Goal: Transaction & Acquisition: Purchase product/service

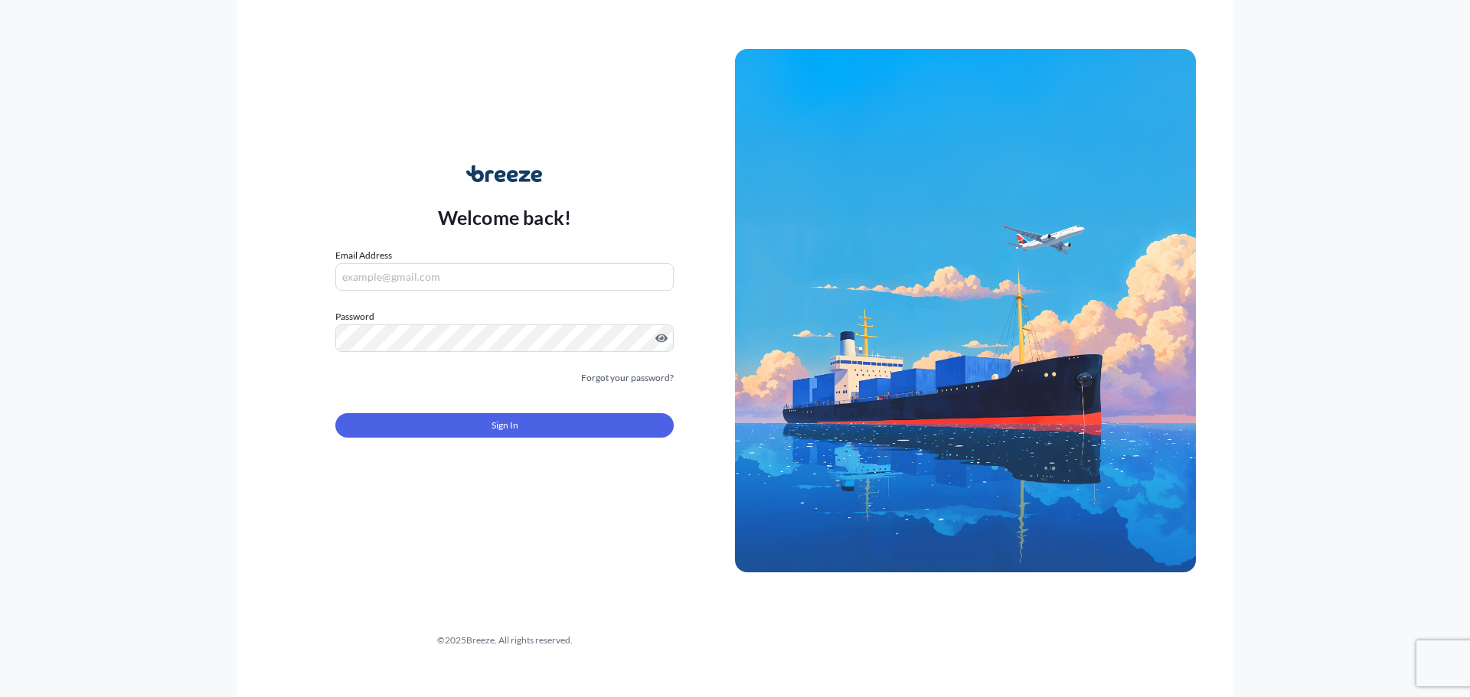
type input "[EMAIL_ADDRESS][DOMAIN_NAME]"
click at [436, 409] on div "Sign In" at bounding box center [504, 421] width 338 height 34
click at [422, 423] on button "Sign In" at bounding box center [504, 425] width 338 height 24
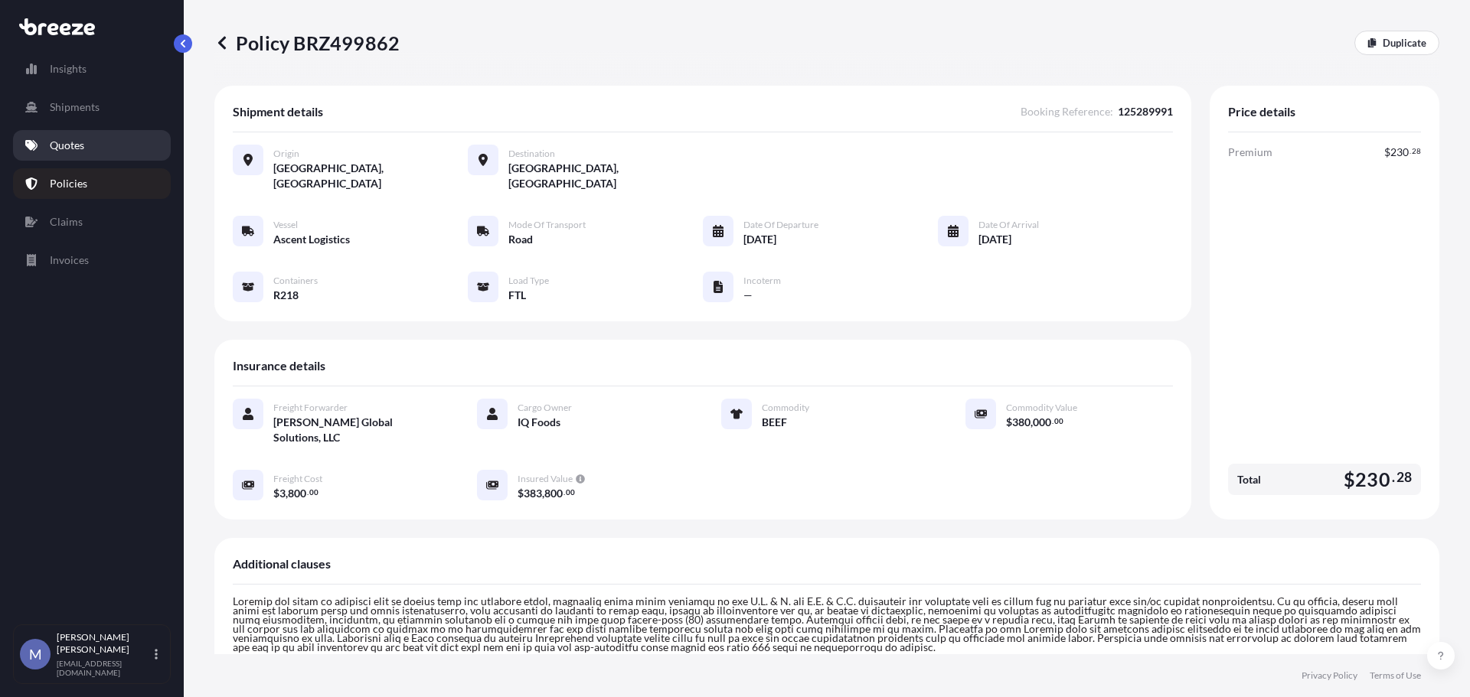
click at [90, 139] on link "Quotes" at bounding box center [92, 145] width 158 height 31
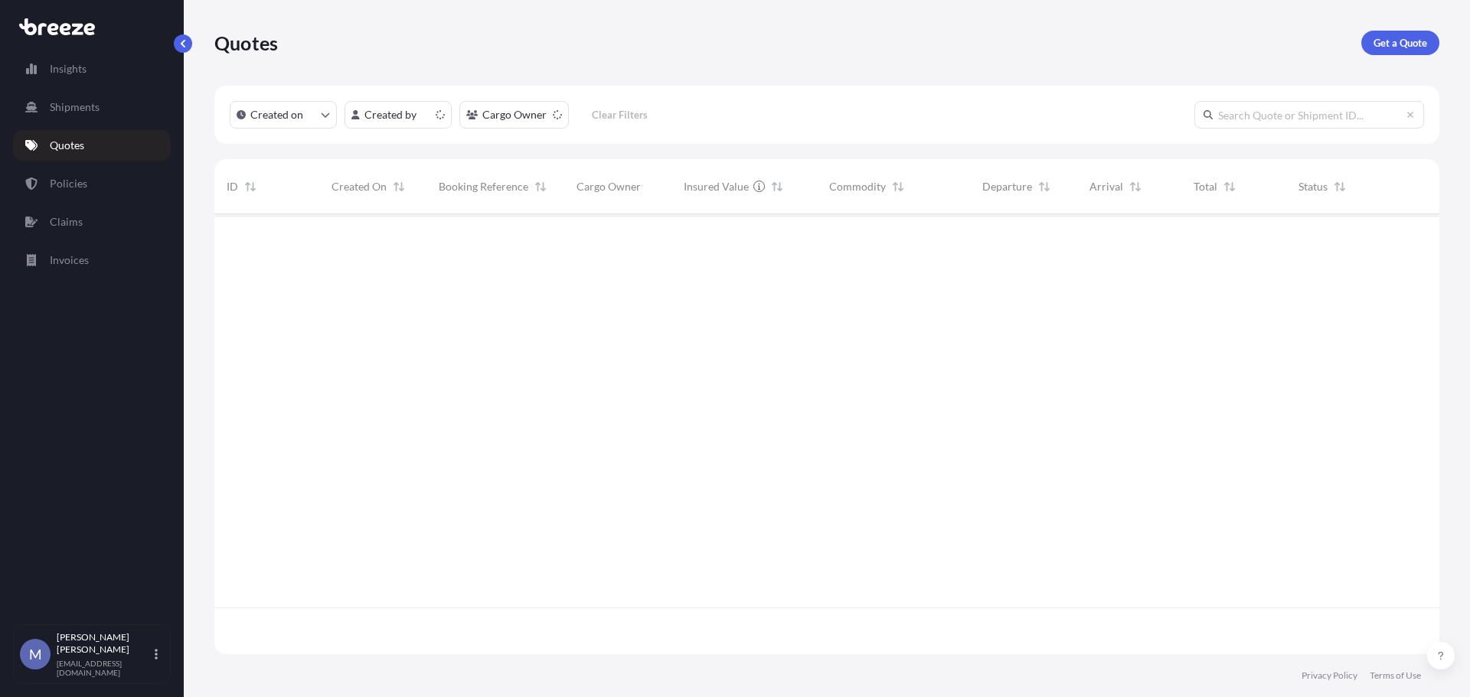
scroll to position [437, 1213]
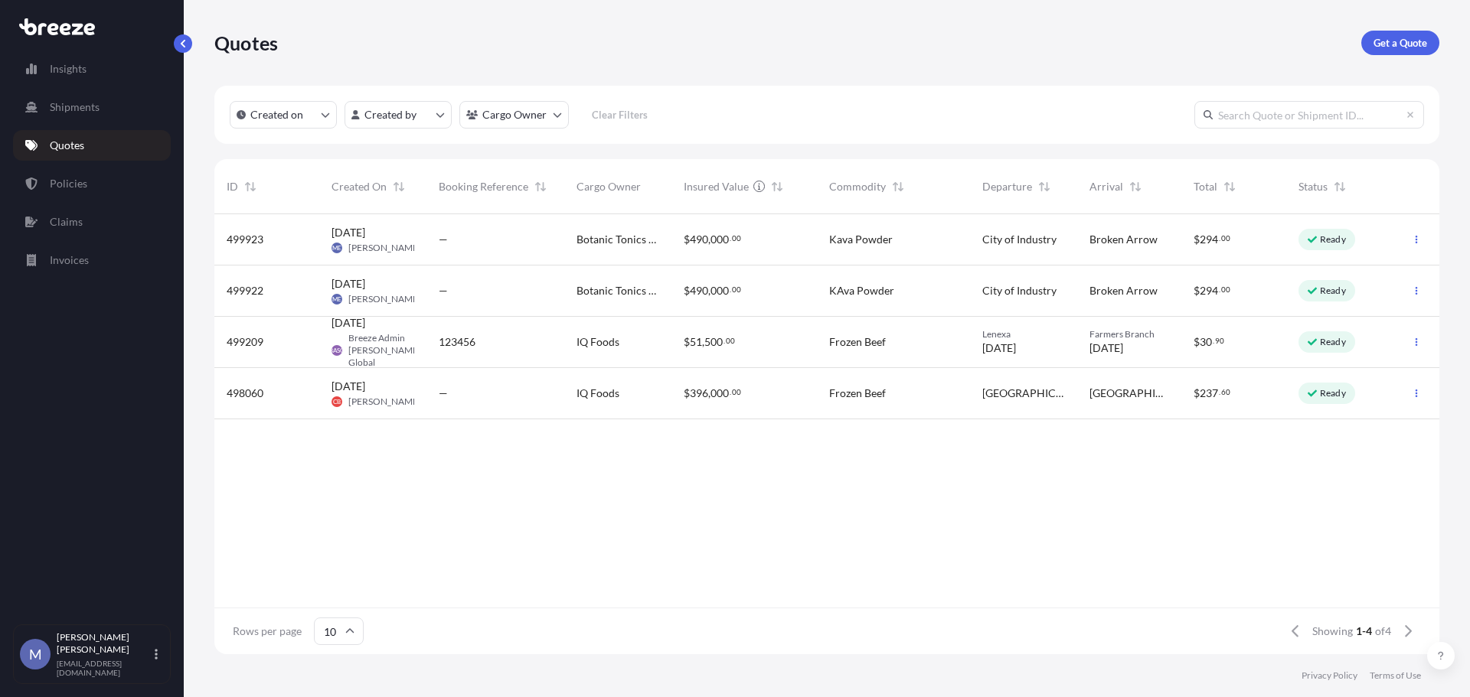
click at [631, 240] on span "Botanic Tonics - [GEOGRAPHIC_DATA]" at bounding box center [617, 239] width 83 height 15
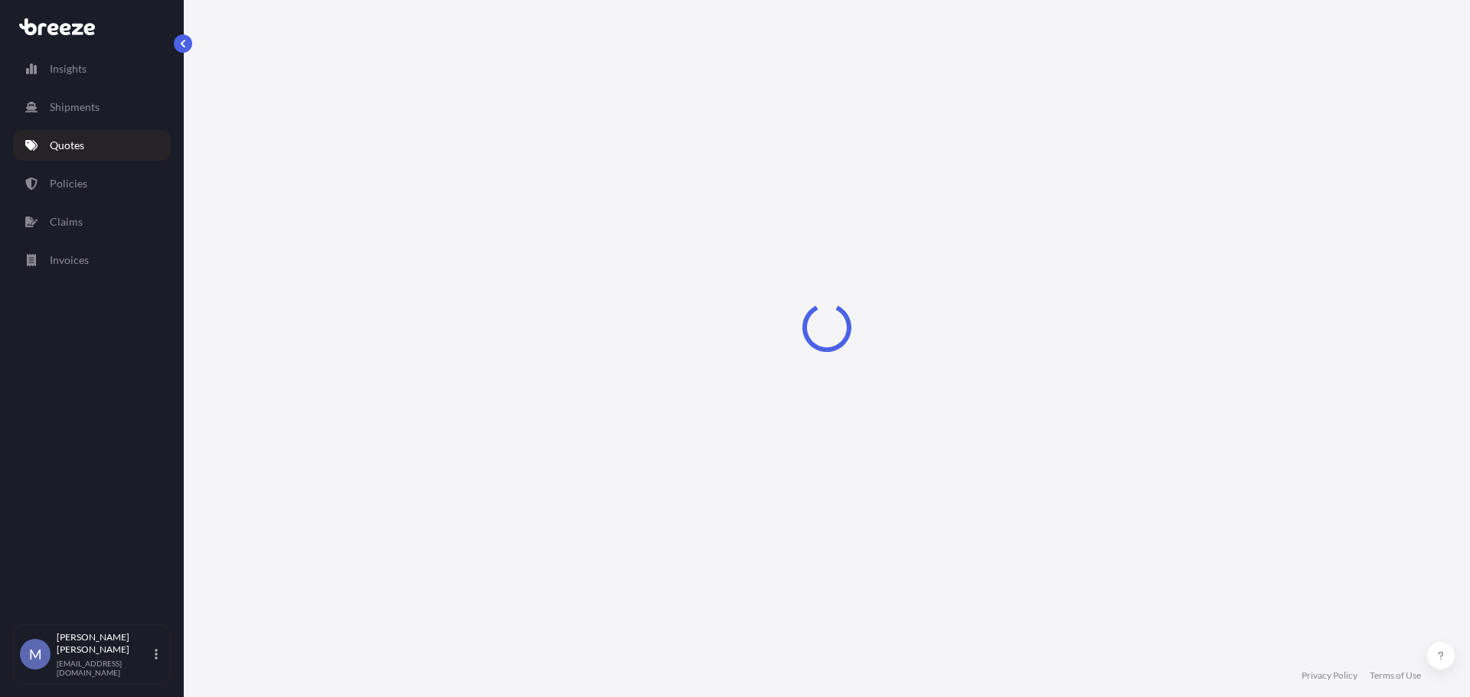
select select "Road"
select select "2"
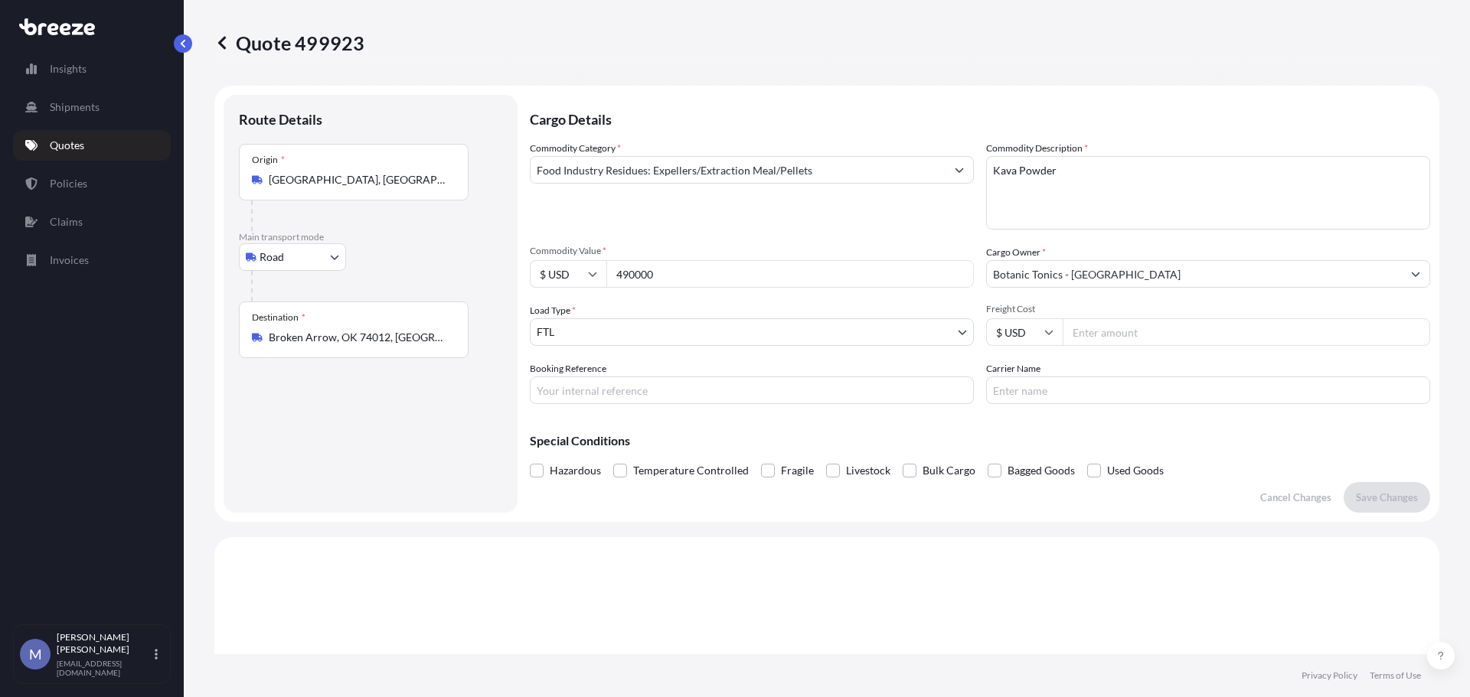
click at [667, 393] on input "Booking Reference" at bounding box center [752, 391] width 444 height 28
type input "125299466"
click at [1049, 394] on input "Carrier Name" at bounding box center [1208, 391] width 444 height 28
type input "Hawk Transportation"
click at [1377, 487] on button "Save Changes" at bounding box center [1386, 497] width 86 height 31
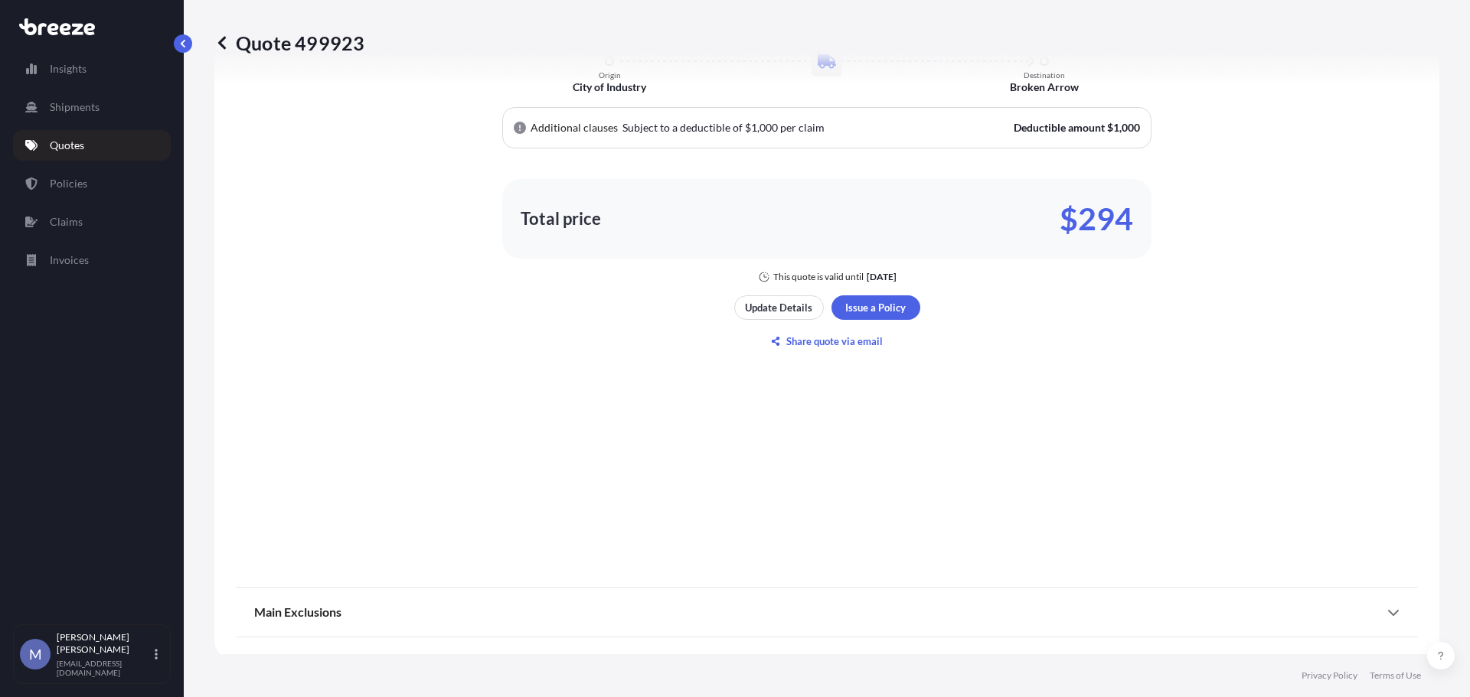
select select "Road"
select select "2"
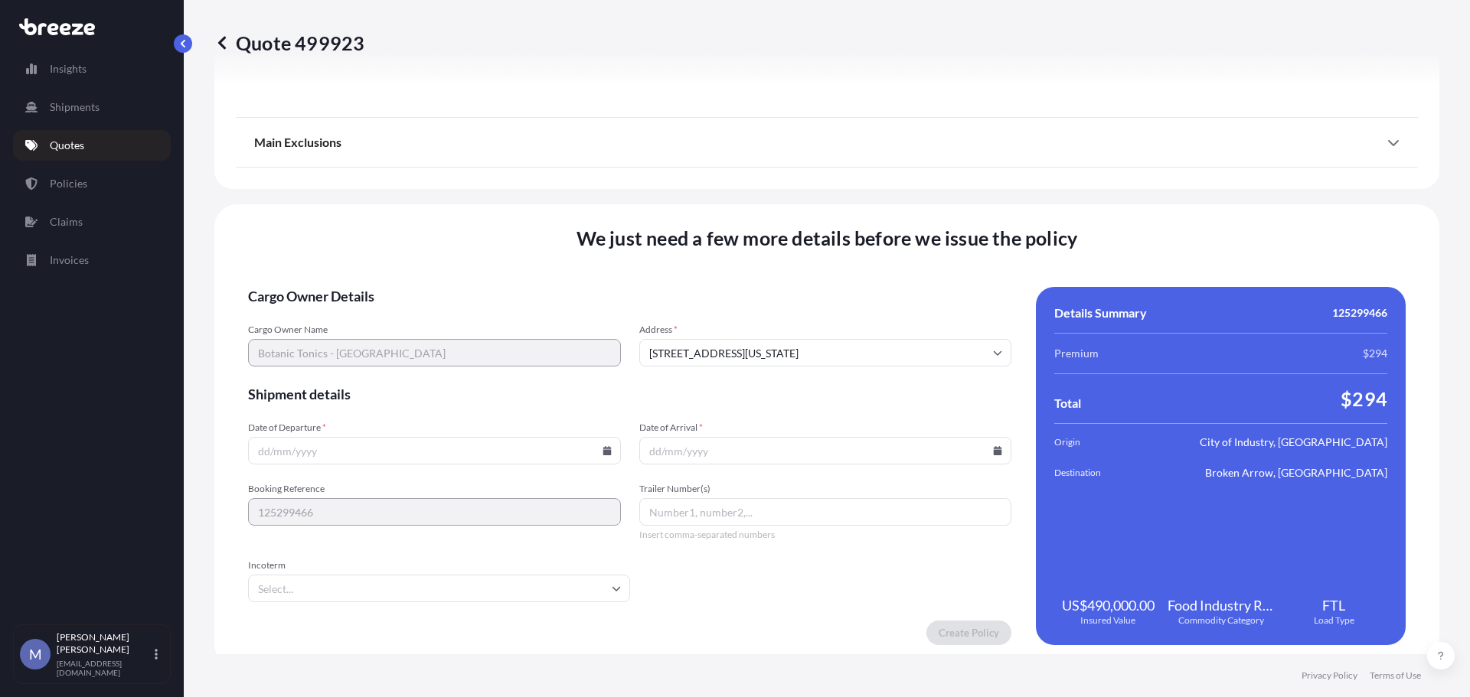
scroll to position [1789, 0]
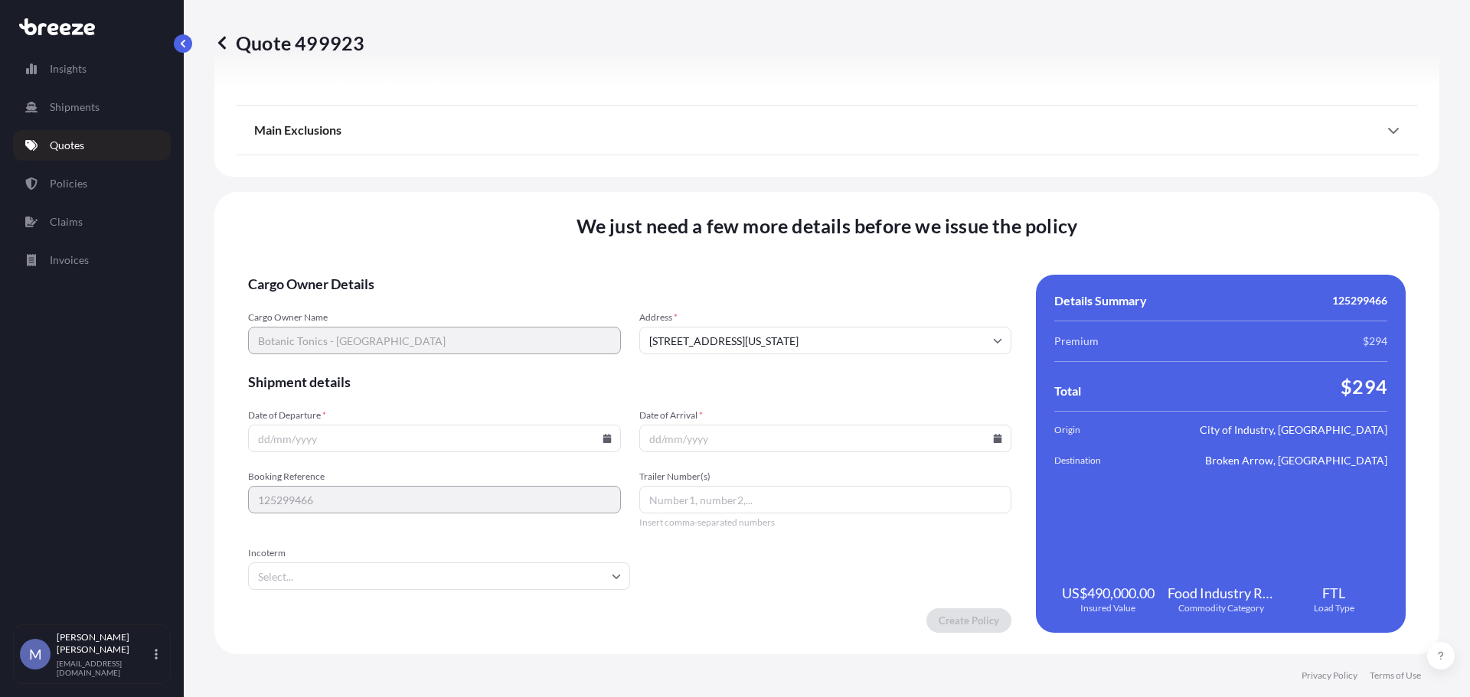
click at [309, 438] on input "Date of Departure *" at bounding box center [434, 439] width 373 height 28
click at [602, 439] on icon at bounding box center [606, 438] width 8 height 9
click at [460, 327] on button "26" at bounding box center [448, 325] width 24 height 24
type input "[DATE]"
click at [995, 442] on input "Date of Arrival *" at bounding box center [825, 439] width 373 height 28
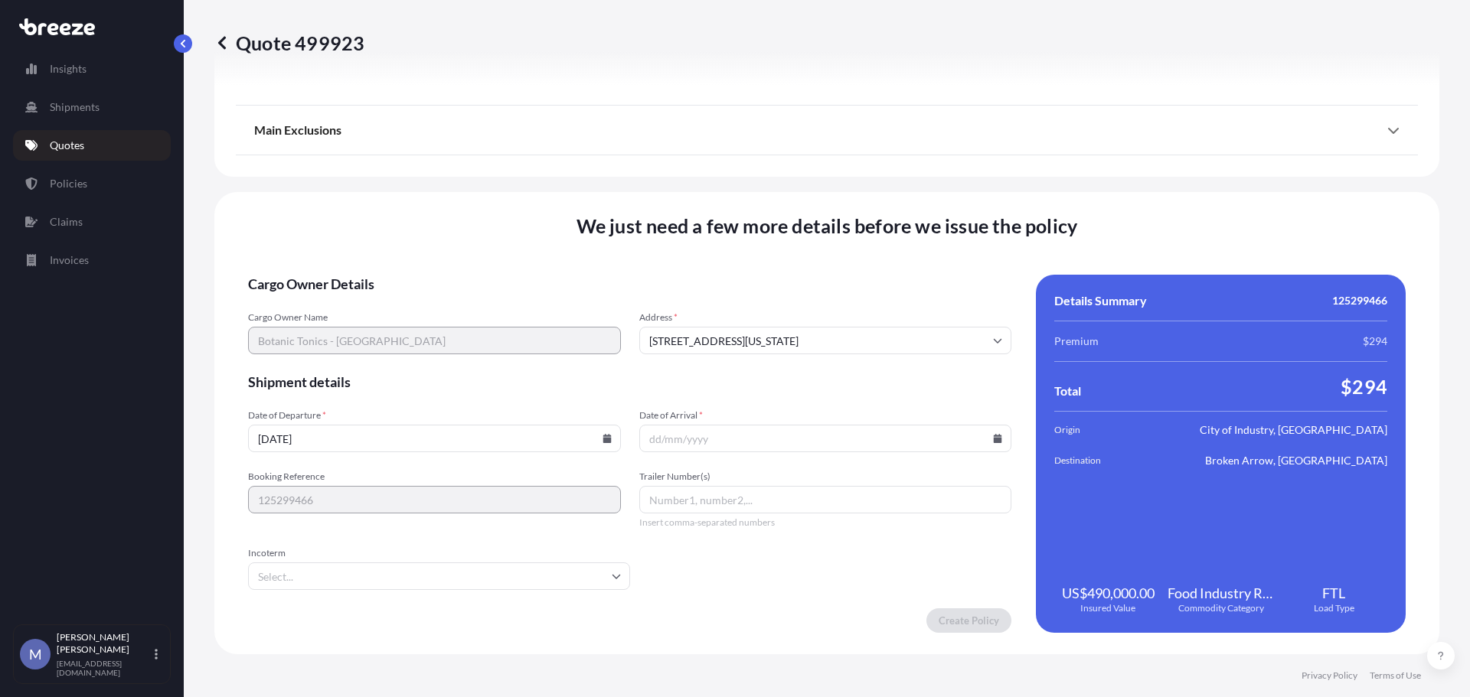
click at [993, 439] on icon at bounding box center [997, 438] width 8 height 9
click at [719, 358] on button "29" at bounding box center [712, 353] width 24 height 24
type input "[DATE]"
click at [677, 504] on input "Trailer Number(s)" at bounding box center [825, 500] width 373 height 28
type input "VAN0100800"
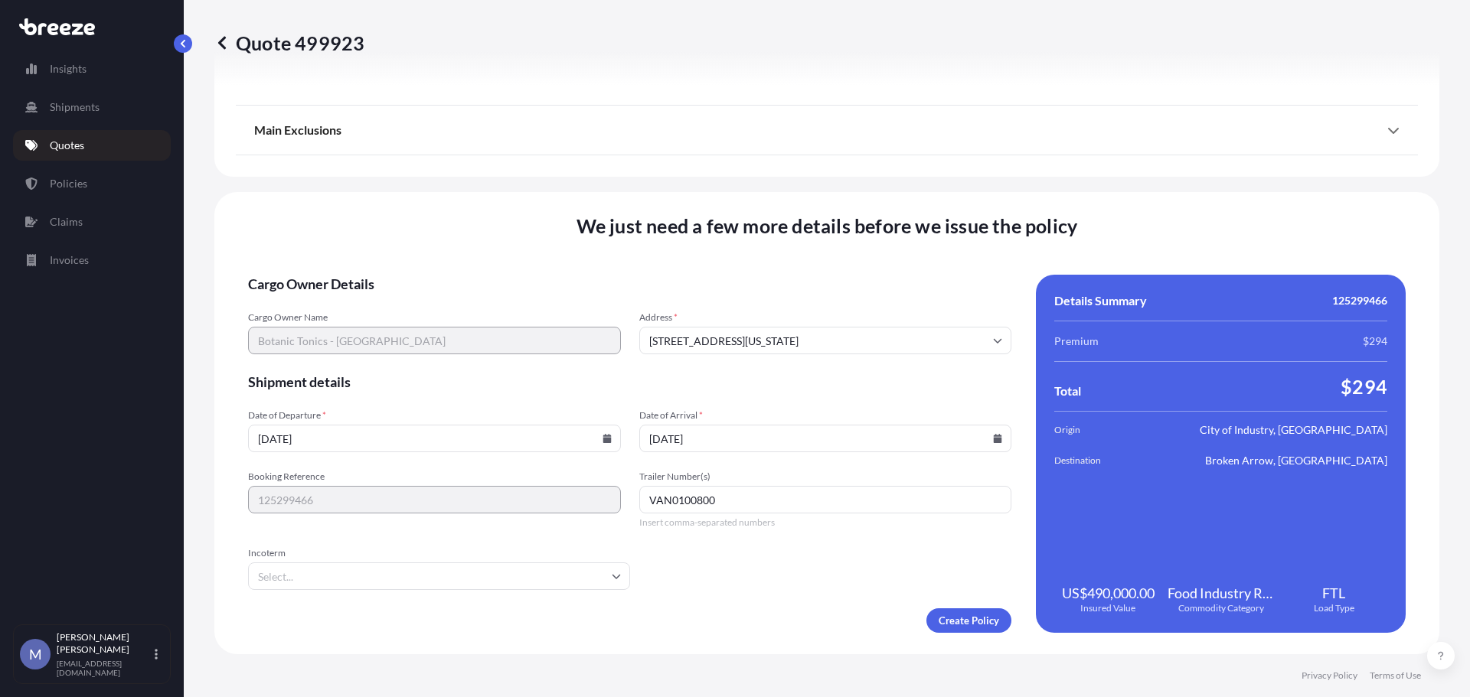
click at [769, 612] on div "Create Policy" at bounding box center [629, 620] width 763 height 24
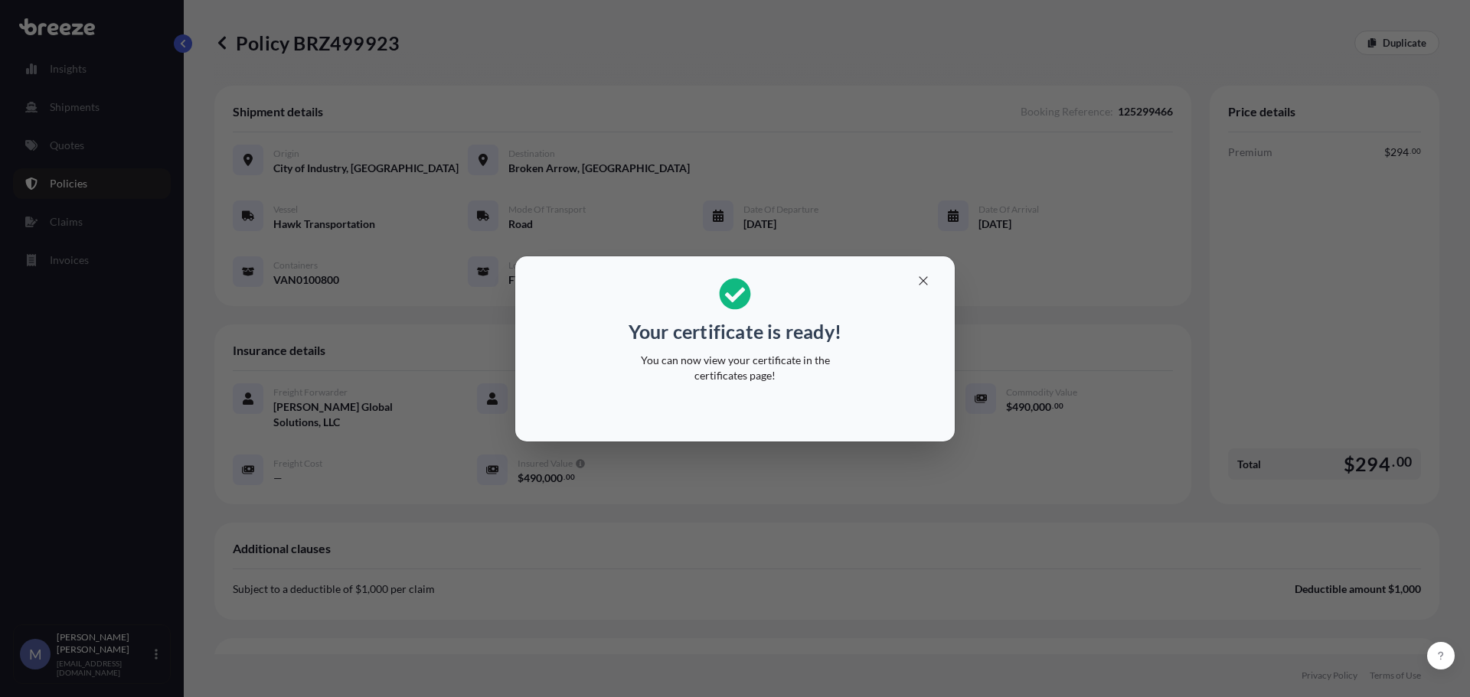
click at [661, 158] on div "Your certificate is ready! You can now view your certificate in the certificate…" at bounding box center [735, 348] width 1470 height 697
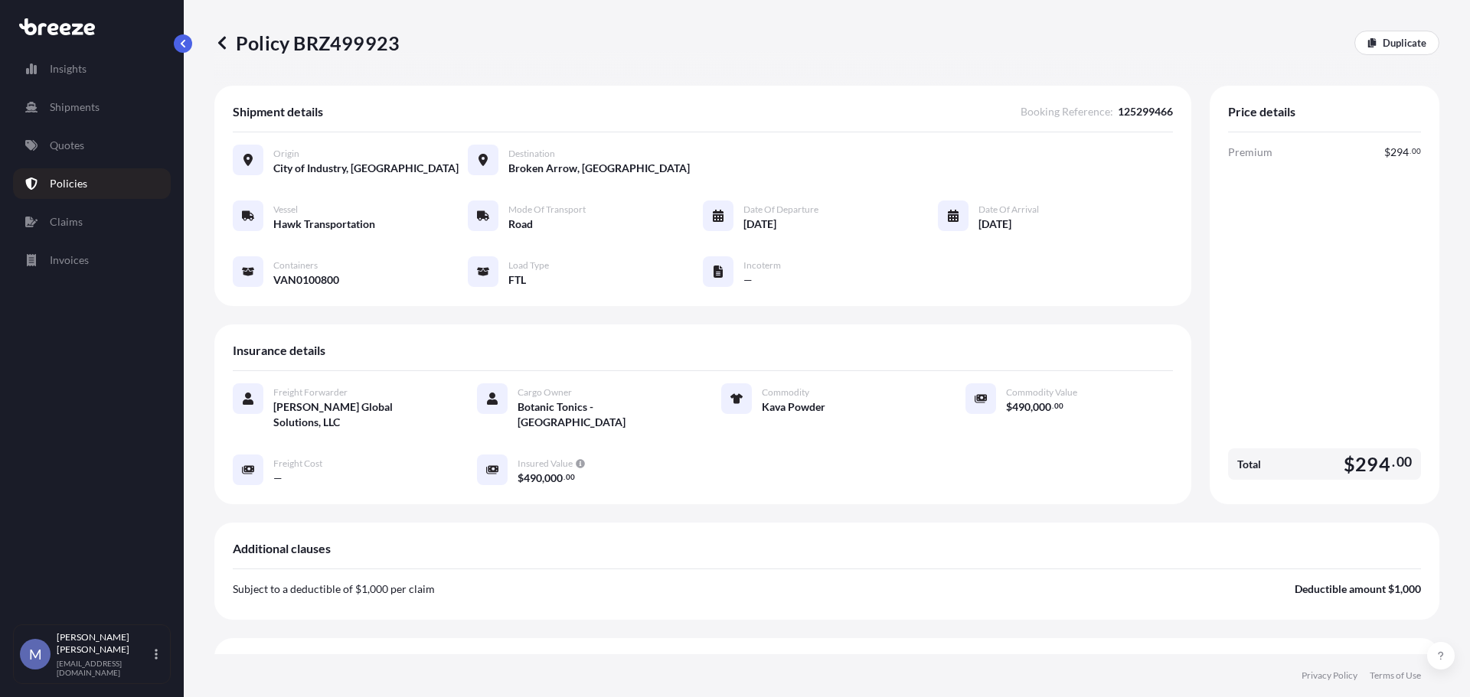
click at [336, 44] on p "Policy BRZ499923" at bounding box center [306, 43] width 185 height 24
copy p "BRZ499923"
click at [60, 186] on p "Policies" at bounding box center [69, 183] width 38 height 15
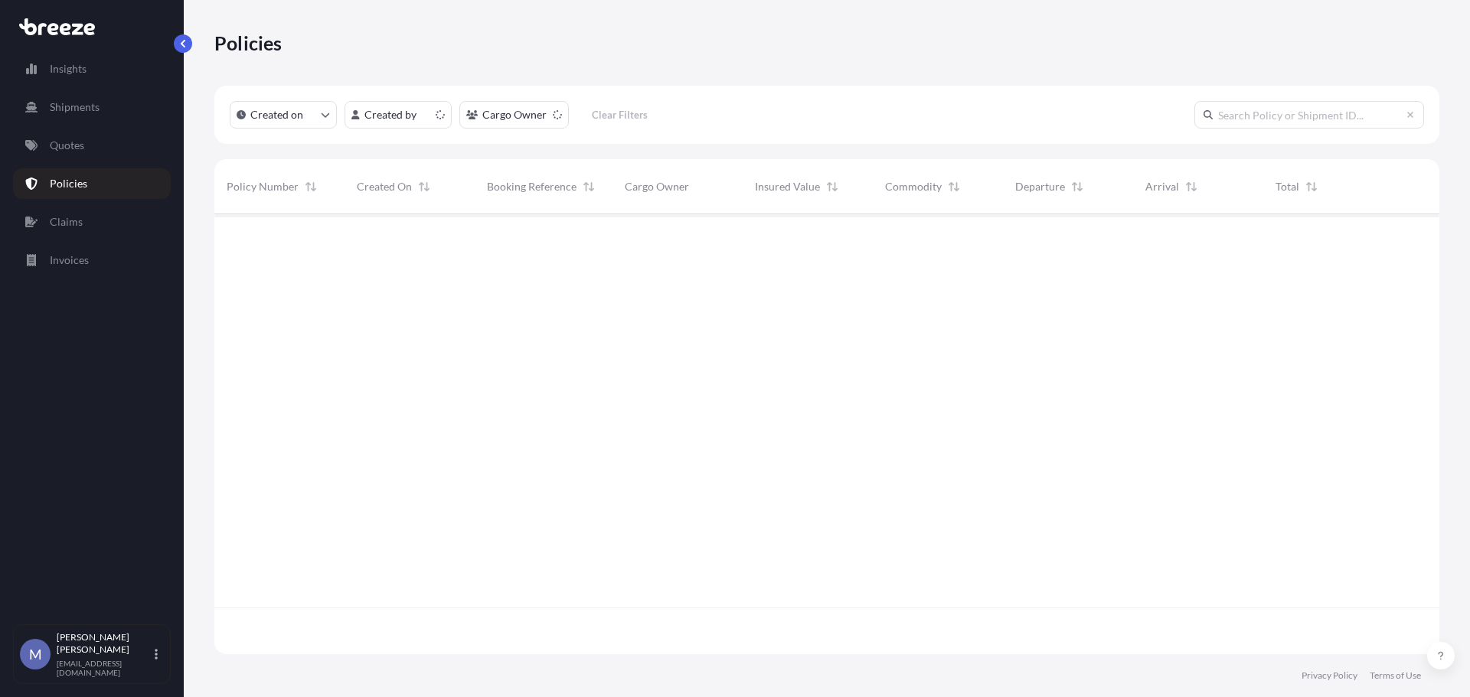
scroll to position [437, 1213]
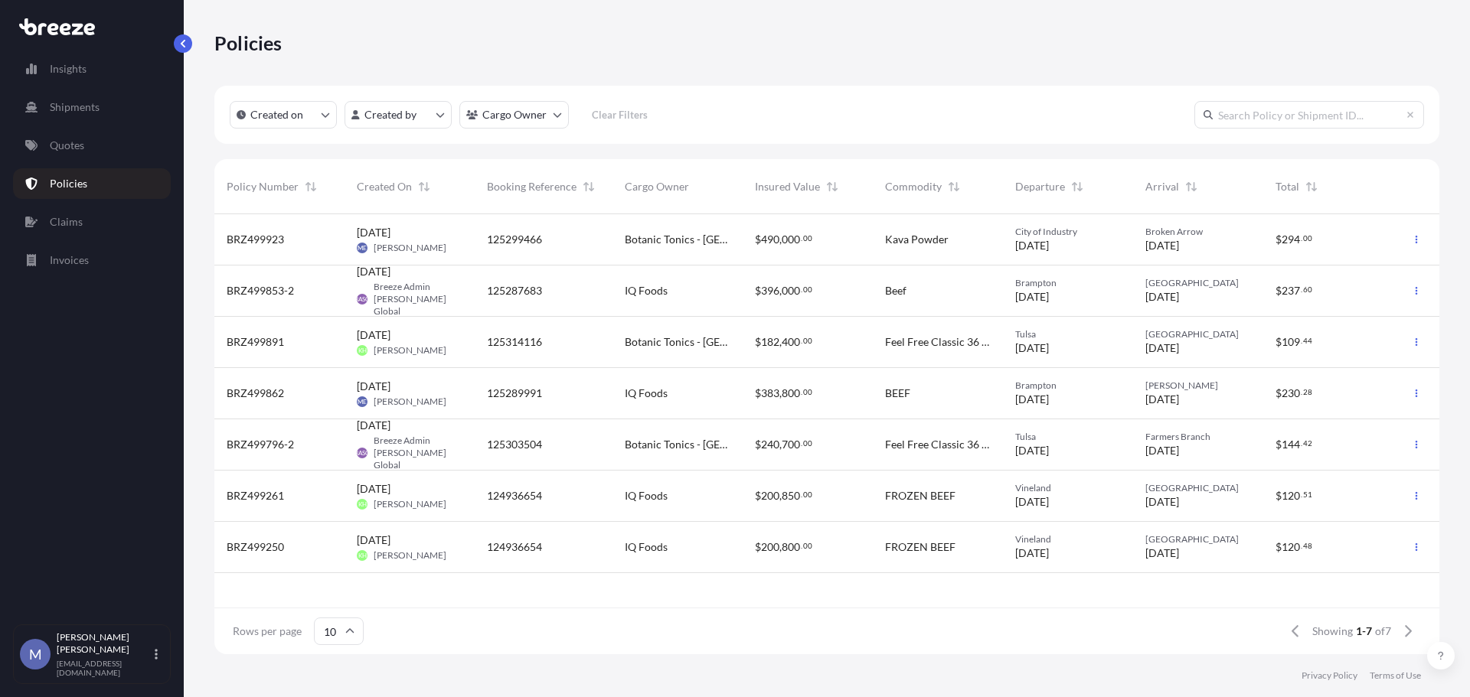
click at [821, 234] on div "$ 490 , 000 . 00" at bounding box center [808, 239] width 106 height 15
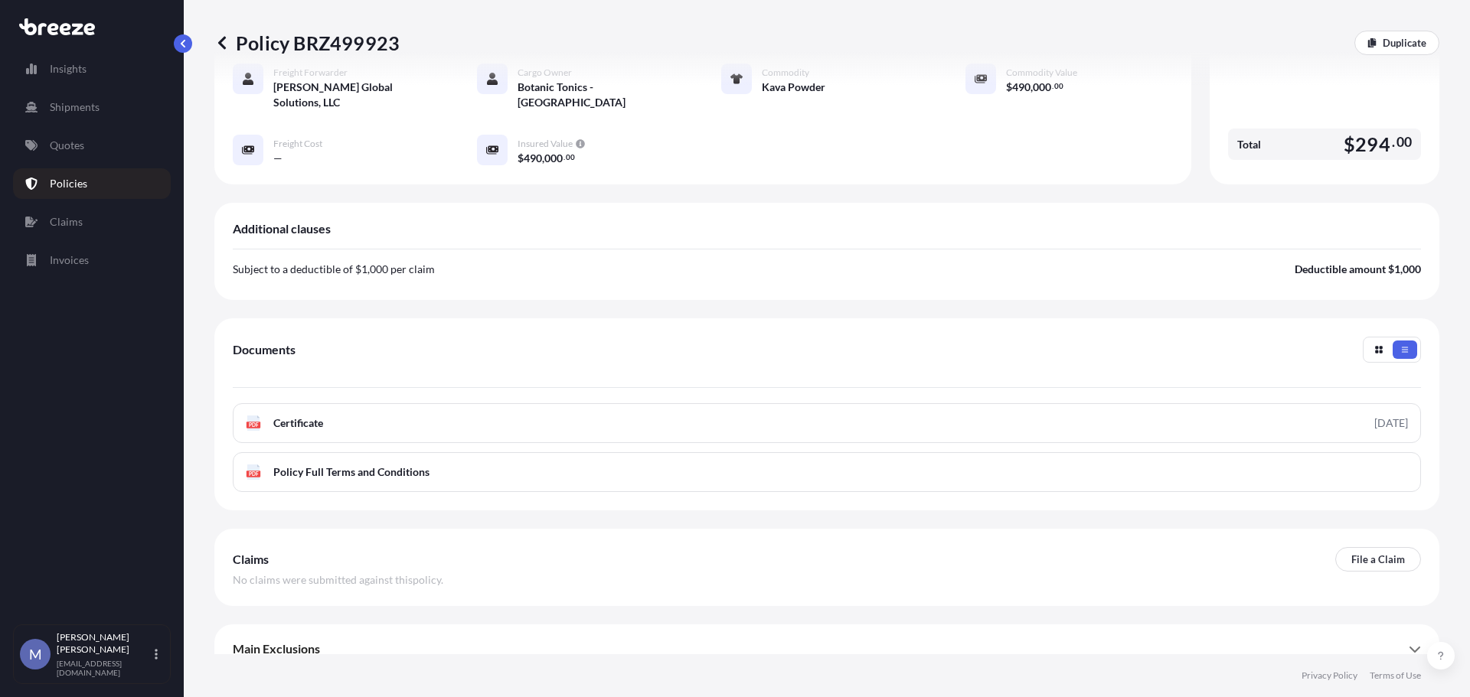
scroll to position [324, 0]
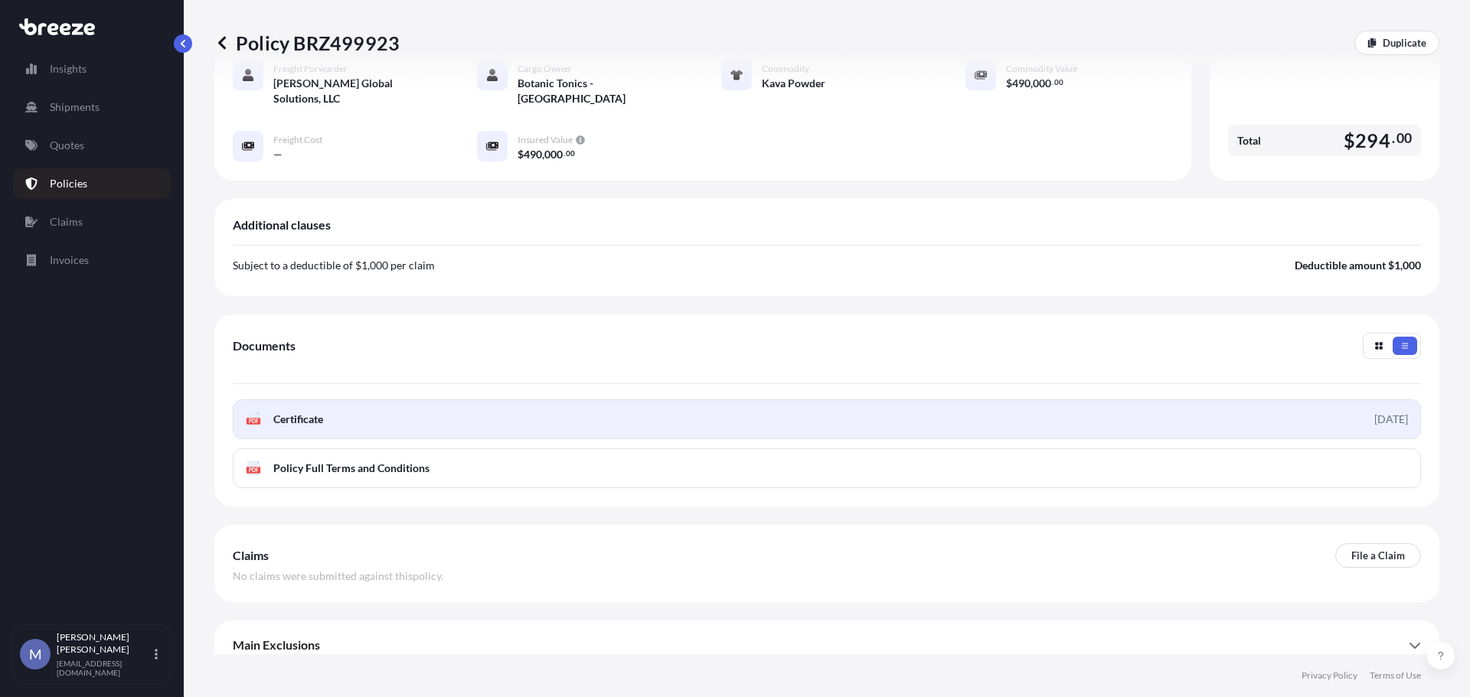
click at [361, 409] on link "PDF Certificate [DATE]" at bounding box center [827, 420] width 1188 height 40
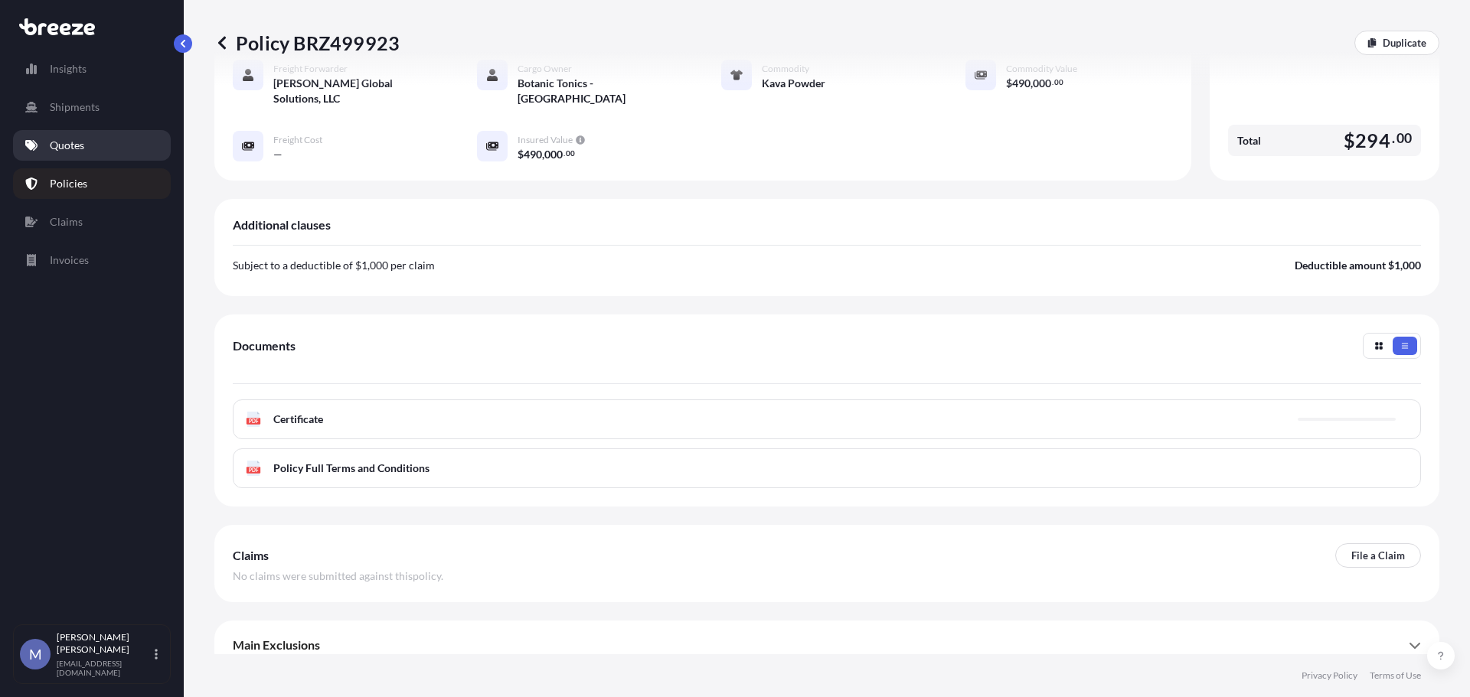
click at [91, 147] on link "Quotes" at bounding box center [92, 145] width 158 height 31
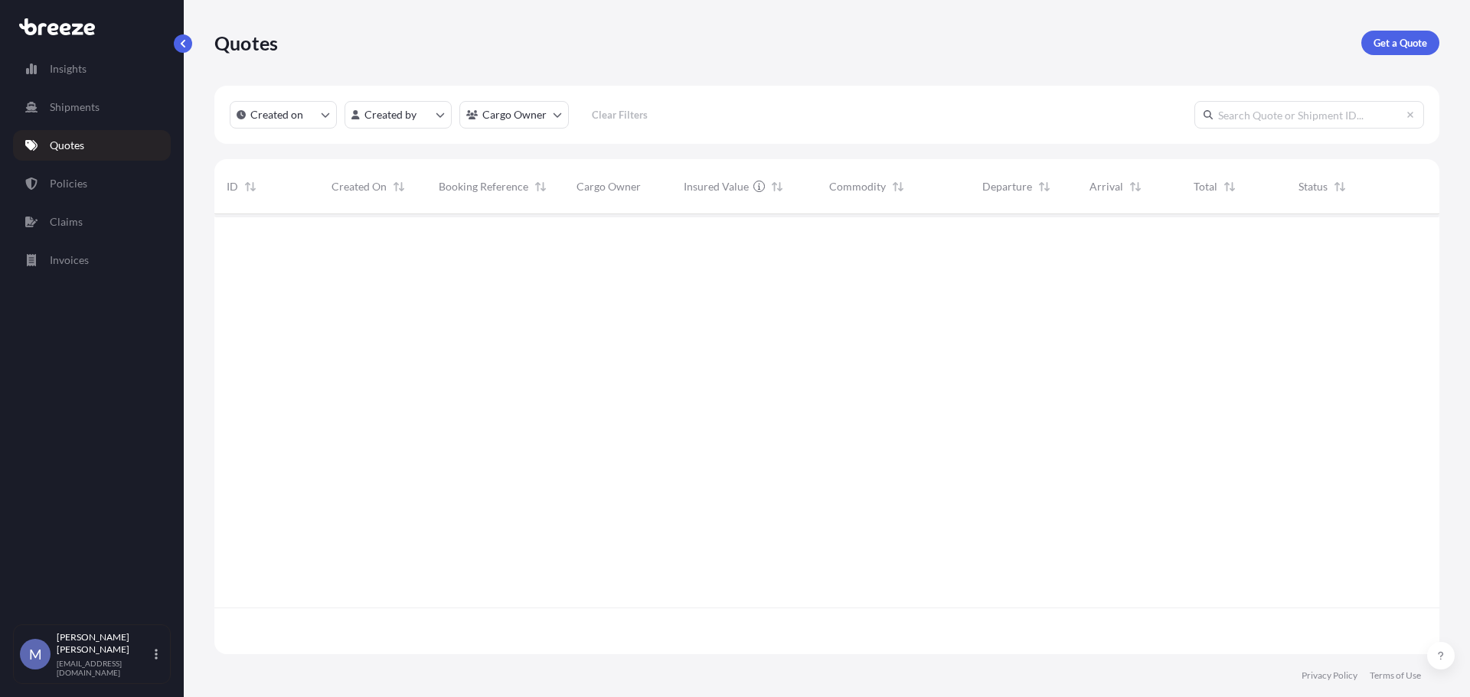
scroll to position [437, 1213]
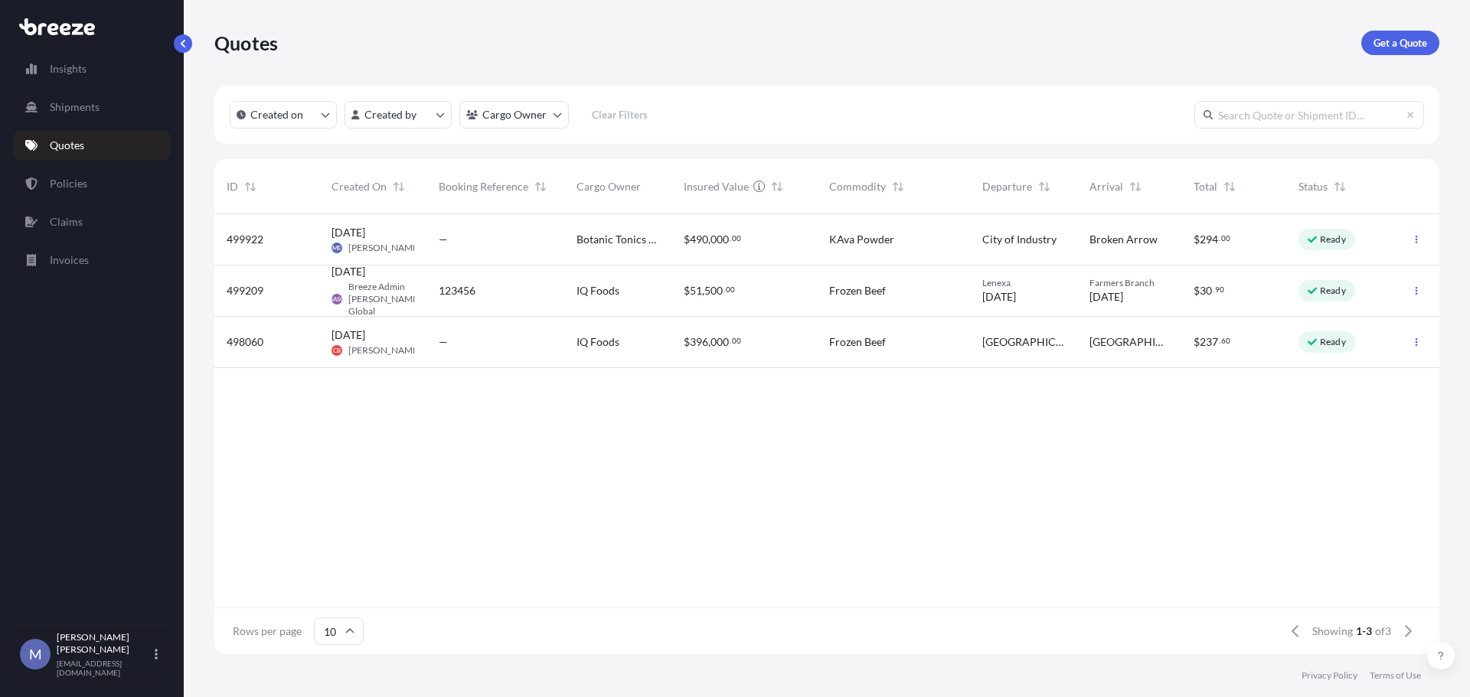
click at [709, 234] on span "," at bounding box center [709, 239] width 2 height 11
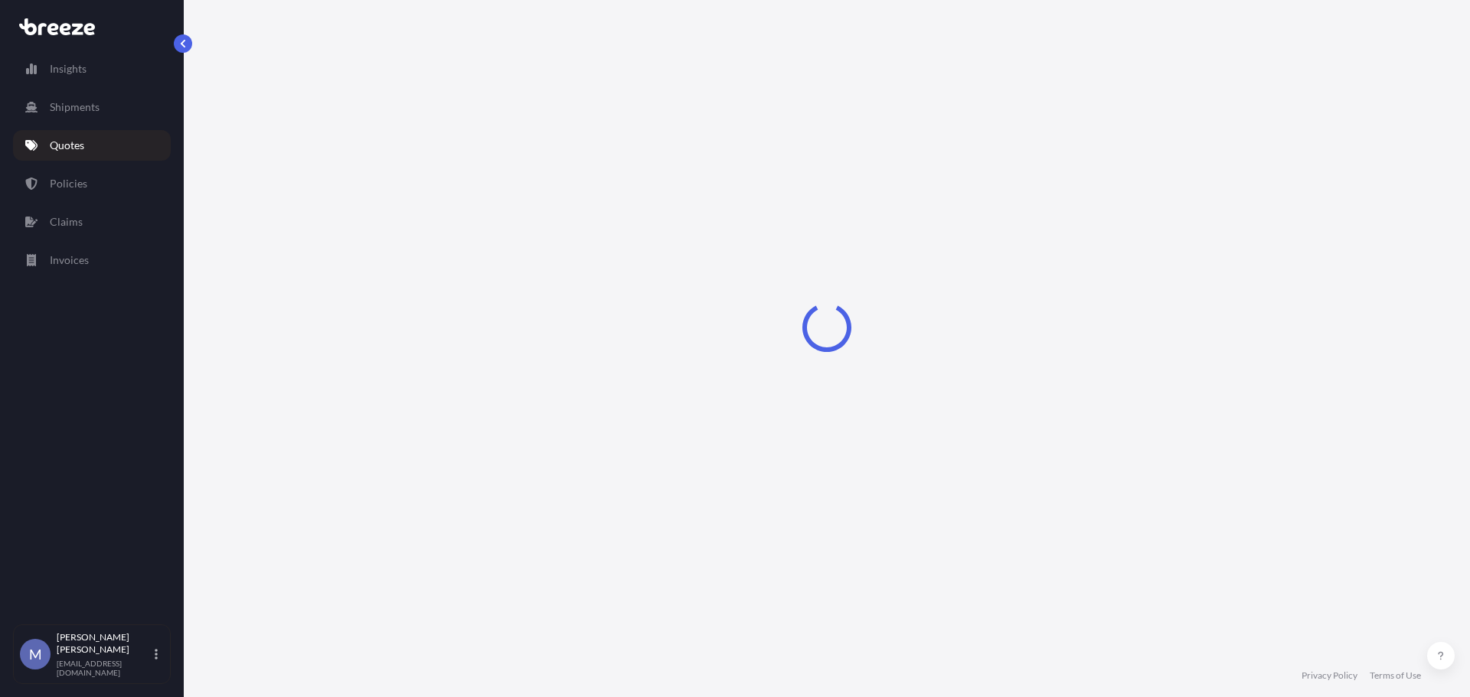
select select "Road"
select select "2"
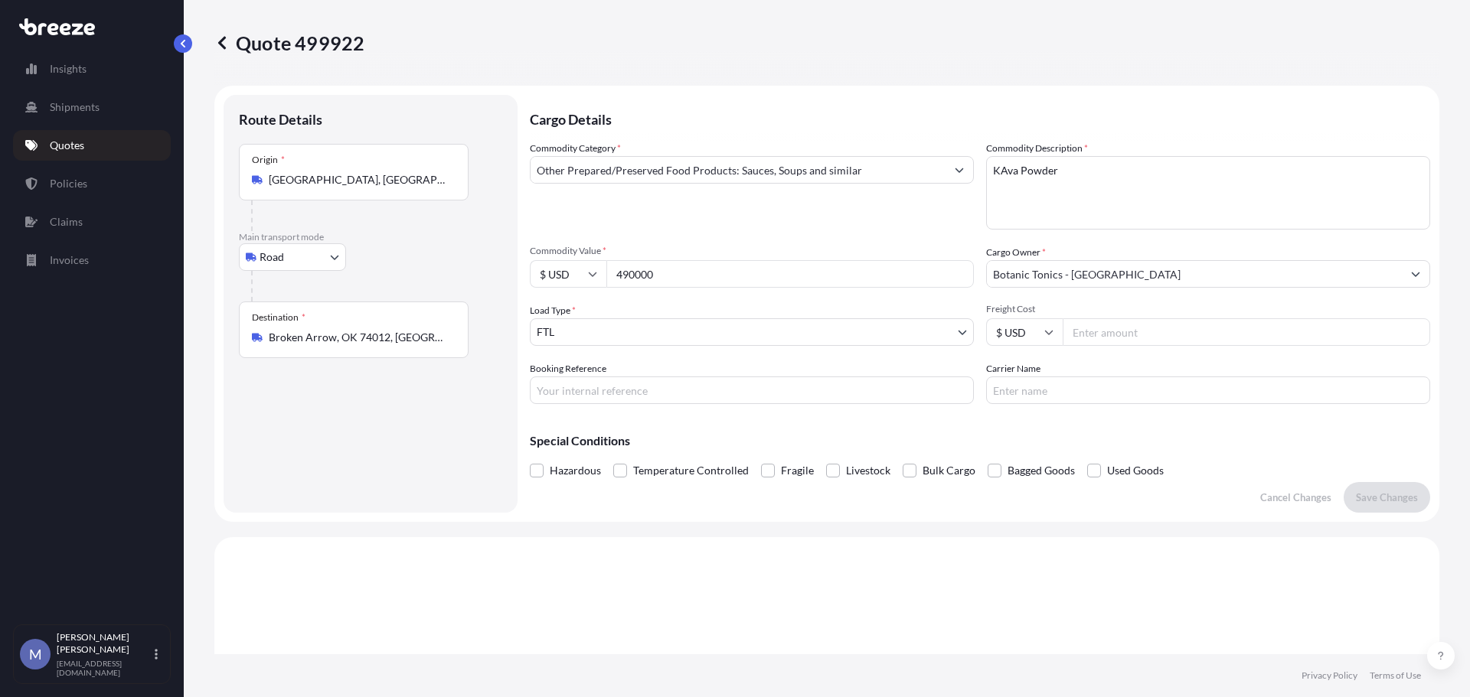
click at [772, 386] on input "Booking Reference" at bounding box center [752, 391] width 444 height 28
type input "125299626"
click at [1052, 396] on input "Carrier Name" at bounding box center [1208, 391] width 444 height 28
type input "Hawk Transportation"
click at [1376, 496] on p "Save Changes" at bounding box center [1386, 497] width 62 height 15
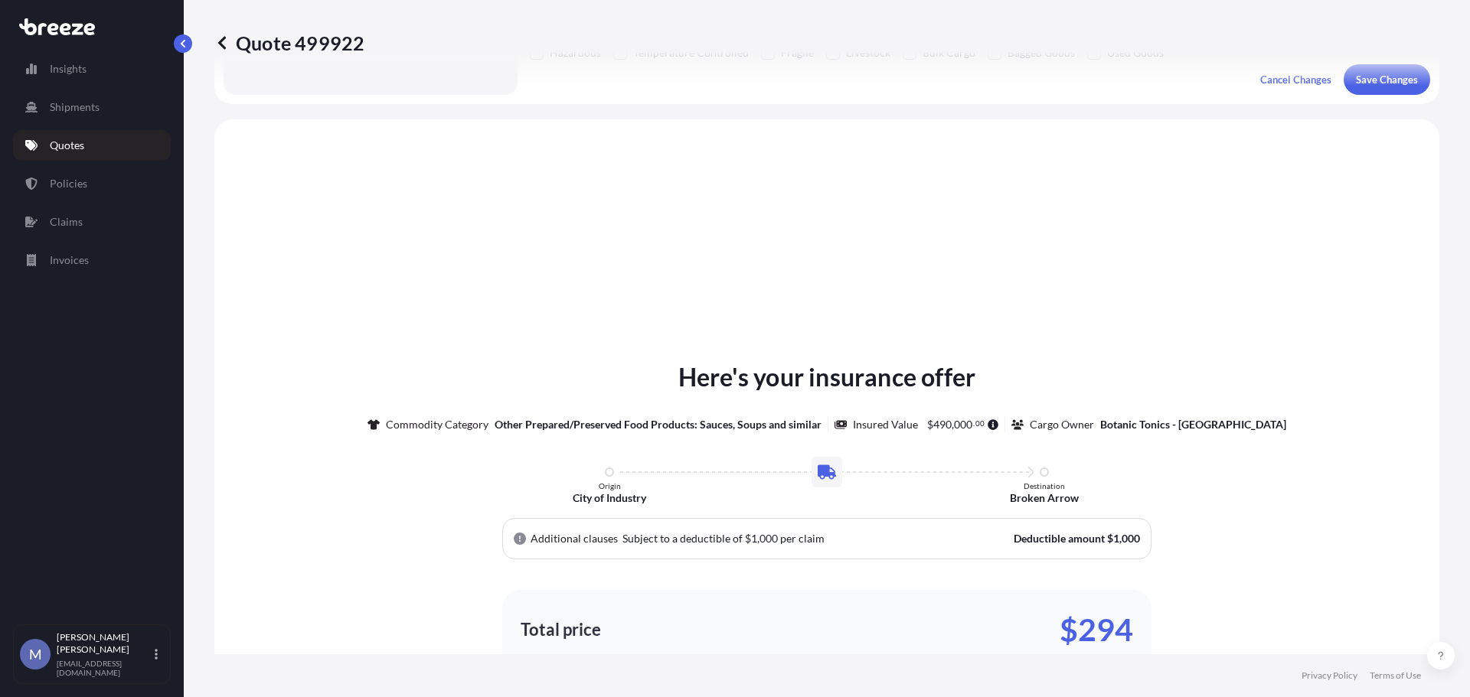
scroll to position [461, 0]
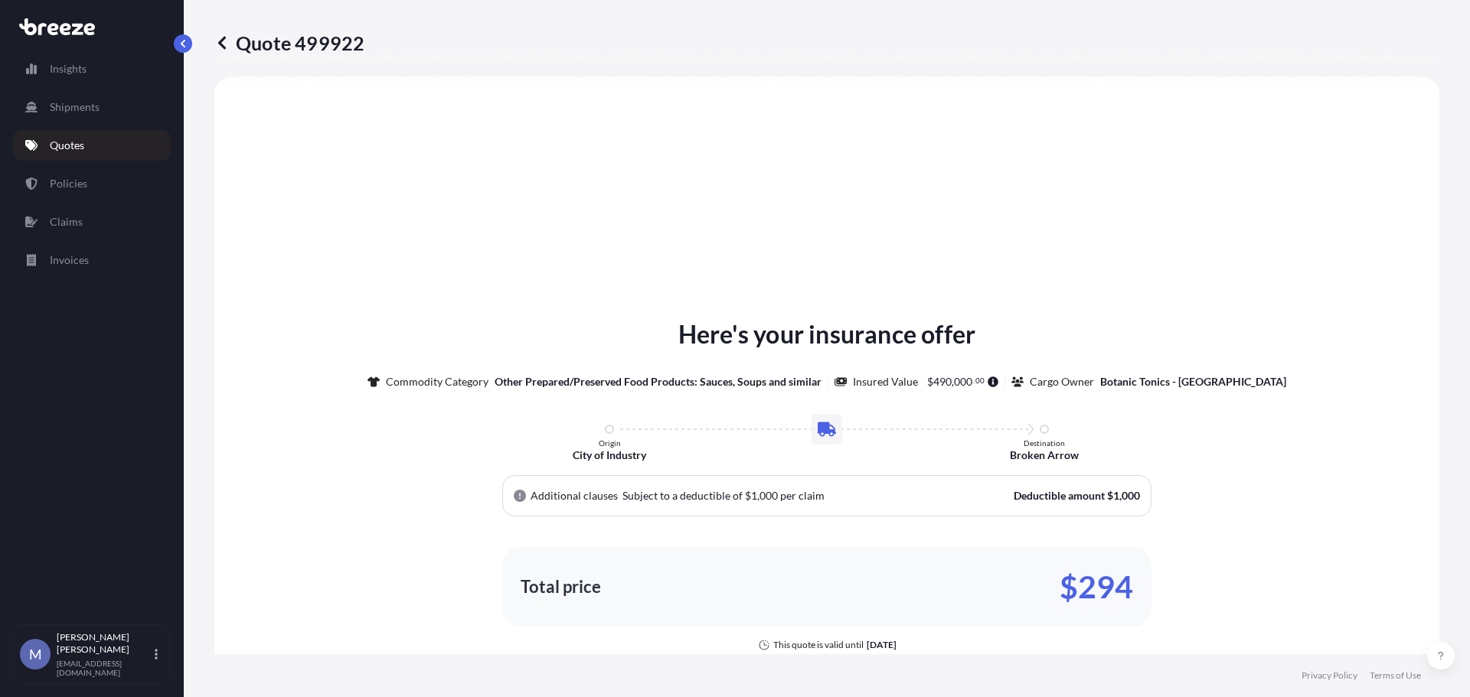
select select "Road"
select select "2"
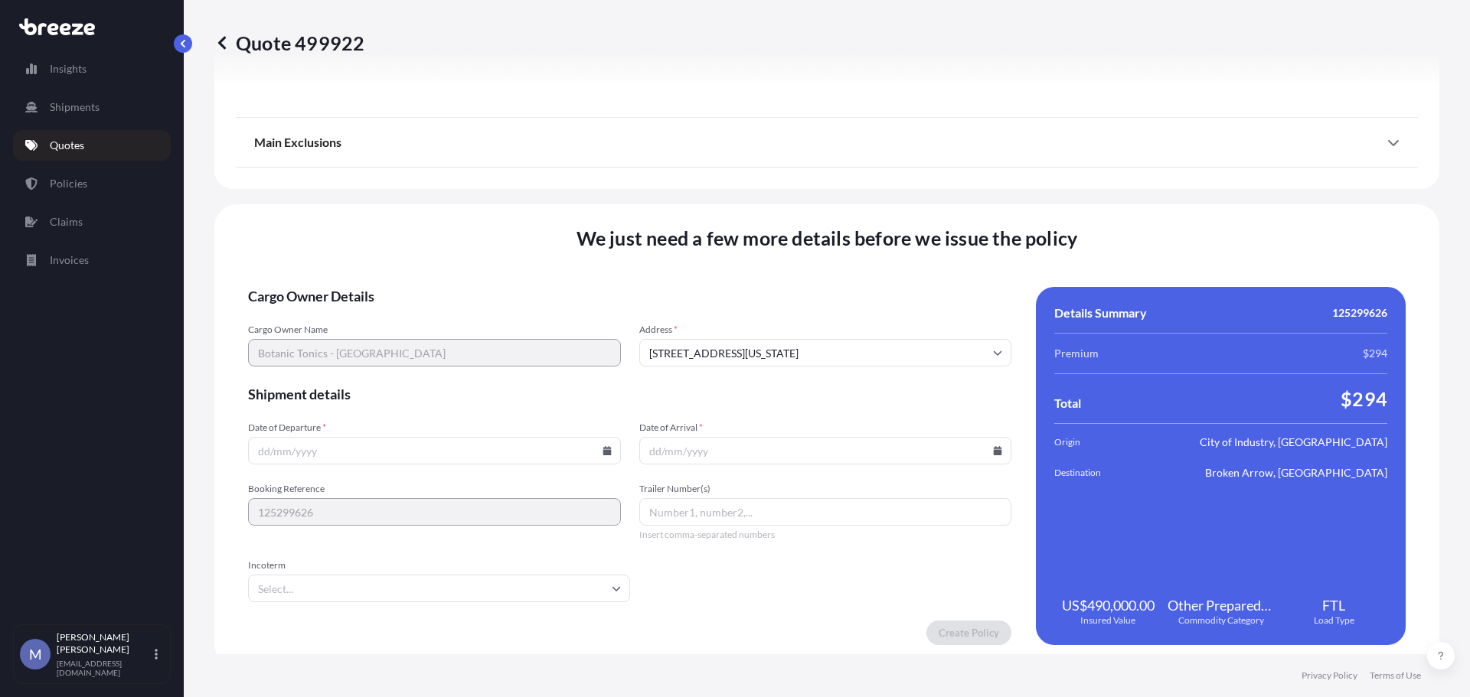
scroll to position [1789, 0]
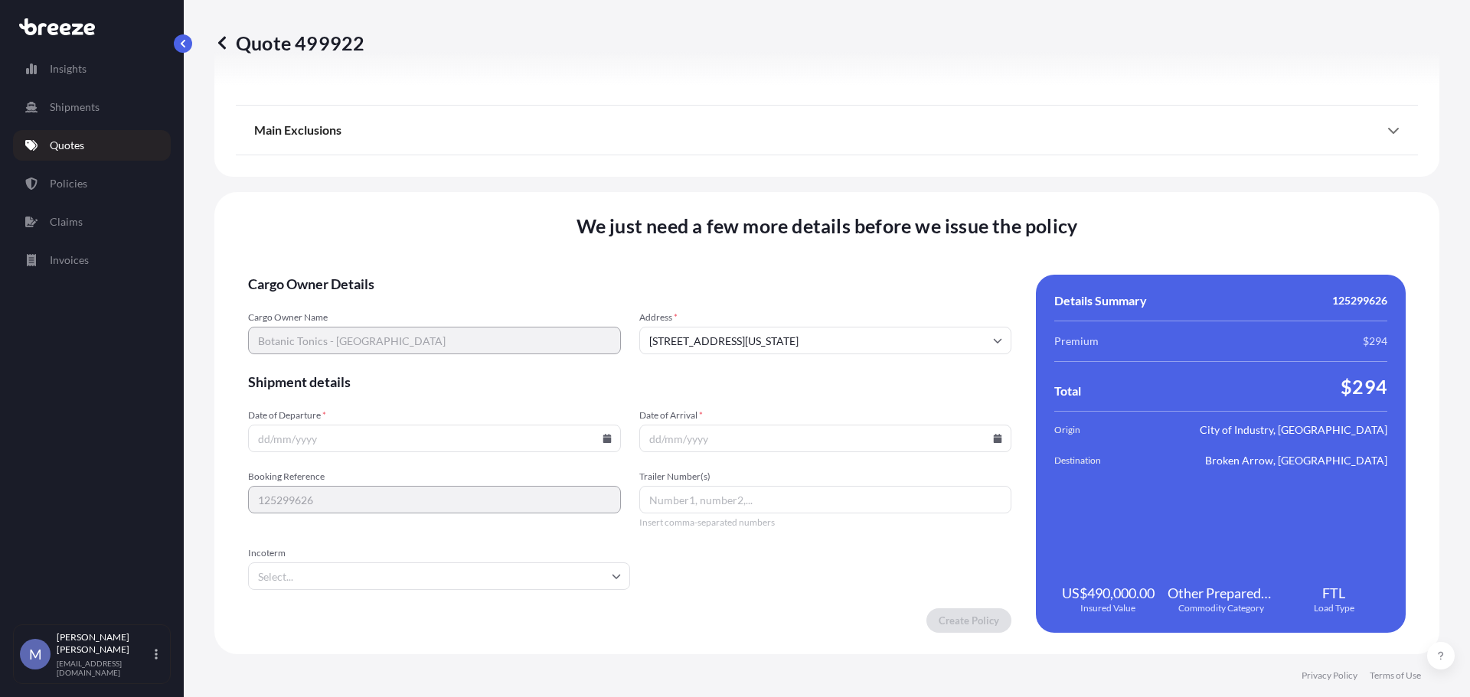
click at [335, 442] on input "Date of Departure *" at bounding box center [434, 439] width 373 height 28
click at [602, 441] on icon at bounding box center [606, 438] width 8 height 9
click at [460, 330] on button "26" at bounding box center [448, 325] width 24 height 24
type input "[DATE]"
click at [993, 436] on icon at bounding box center [997, 438] width 8 height 9
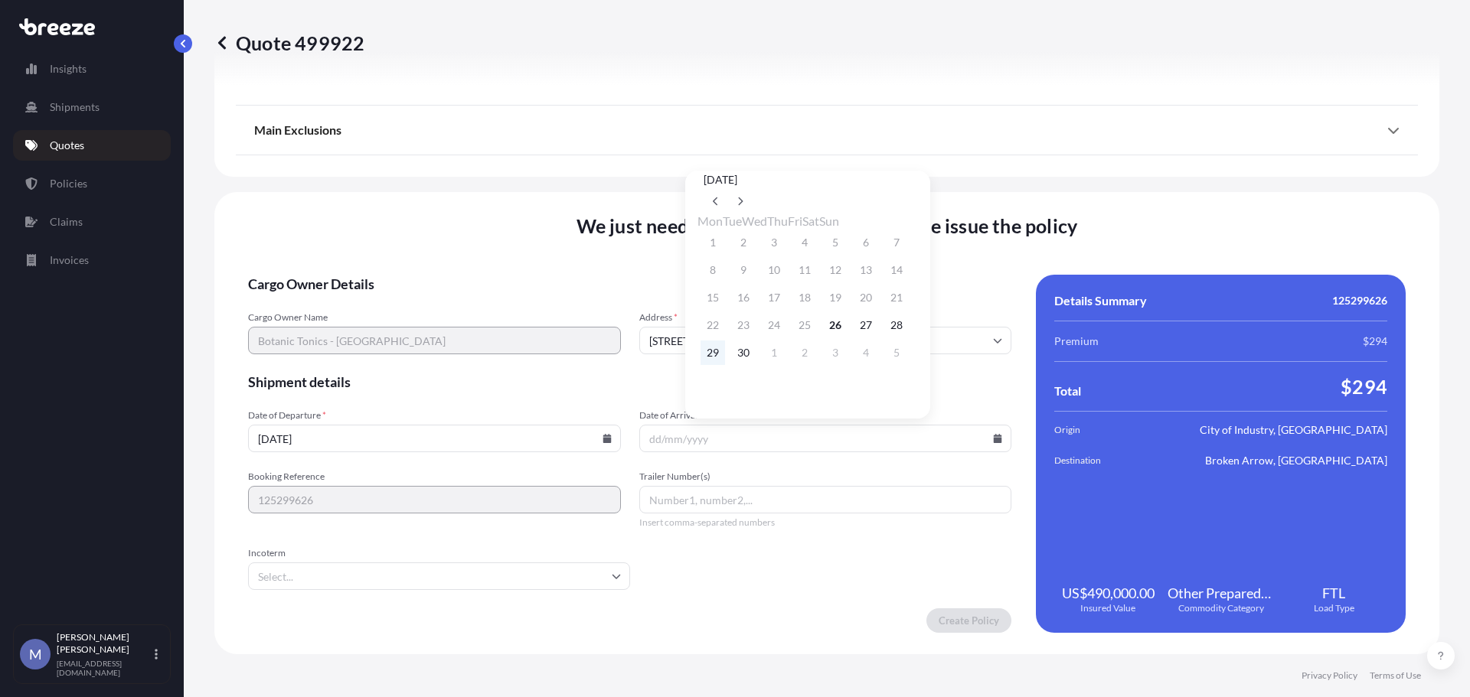
click at [709, 361] on button "29" at bounding box center [712, 353] width 24 height 24
type input "[DATE]"
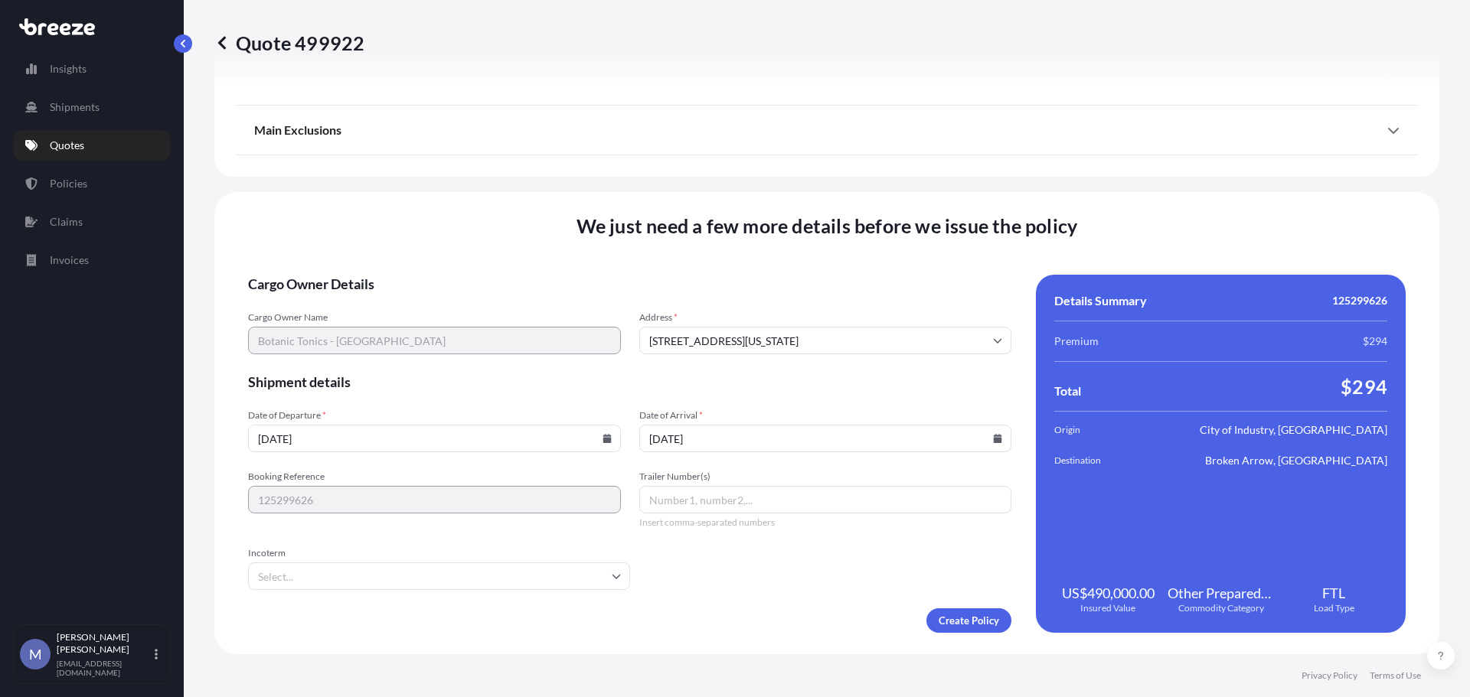
click at [742, 504] on input "Trailer Number(s)" at bounding box center [825, 500] width 373 height 28
click at [735, 501] on input "Trailer Number(s)" at bounding box center [825, 500] width 373 height 28
type input "VAN0100800"
click at [870, 556] on form "Cargo Owner Details Cargo Owner Name Botanic Tonics - DC Address * [STREET_ADDR…" at bounding box center [629, 454] width 763 height 358
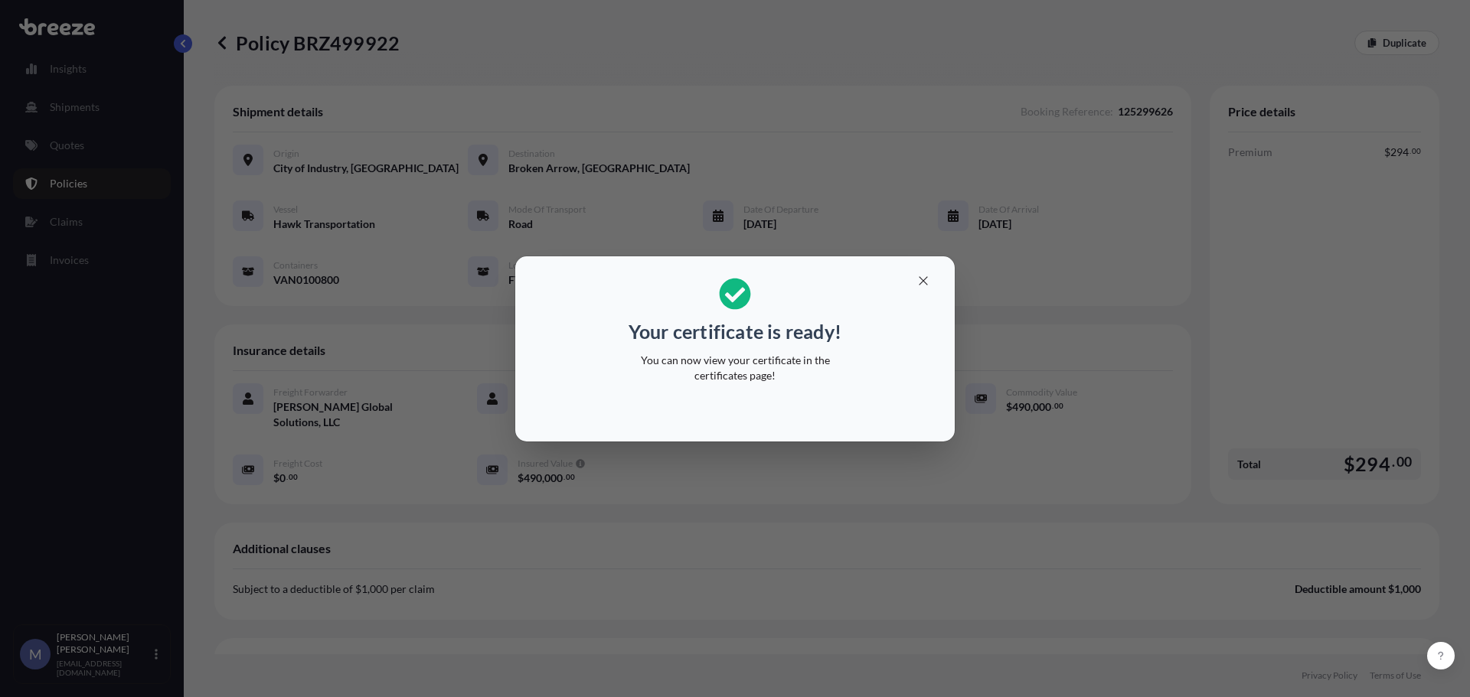
click at [574, 86] on div "Your certificate is ready! You can now view your certificate in the certificate…" at bounding box center [735, 348] width 1470 height 697
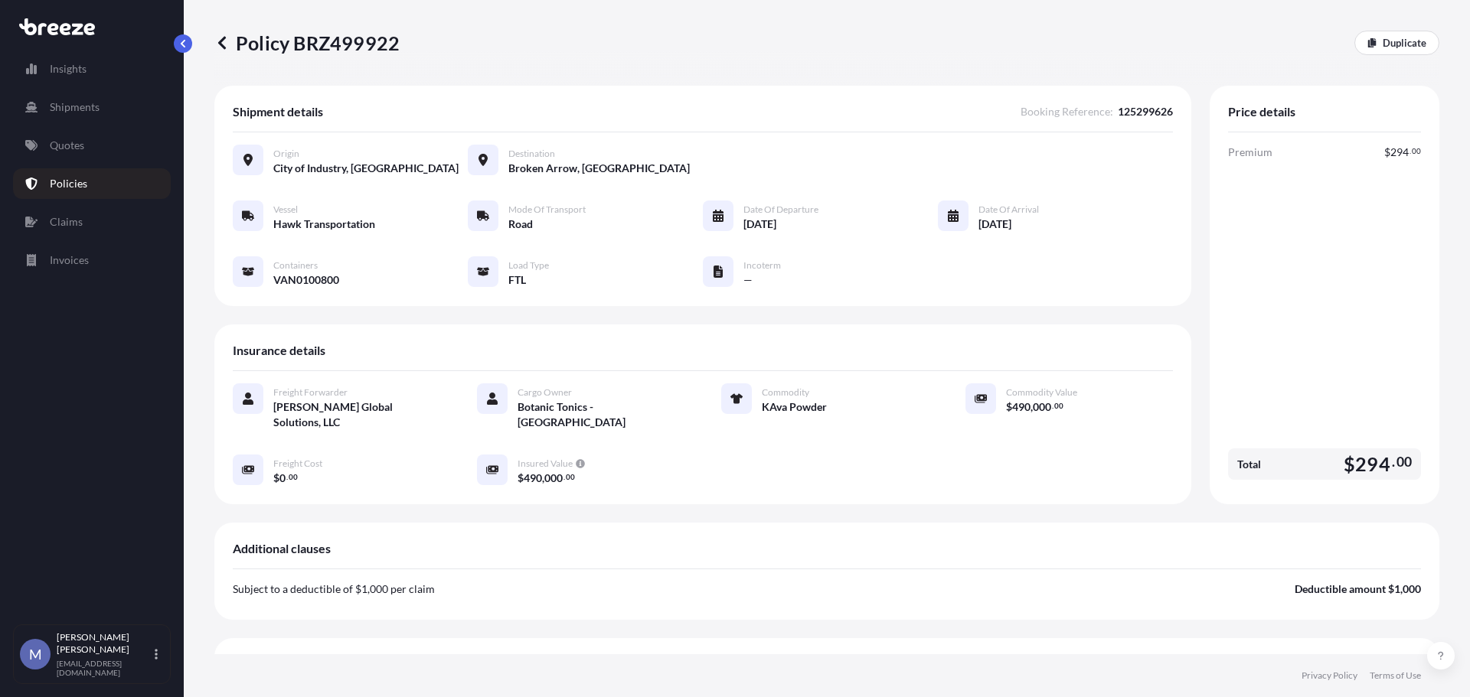
click at [63, 184] on p "Policies" at bounding box center [69, 183] width 38 height 15
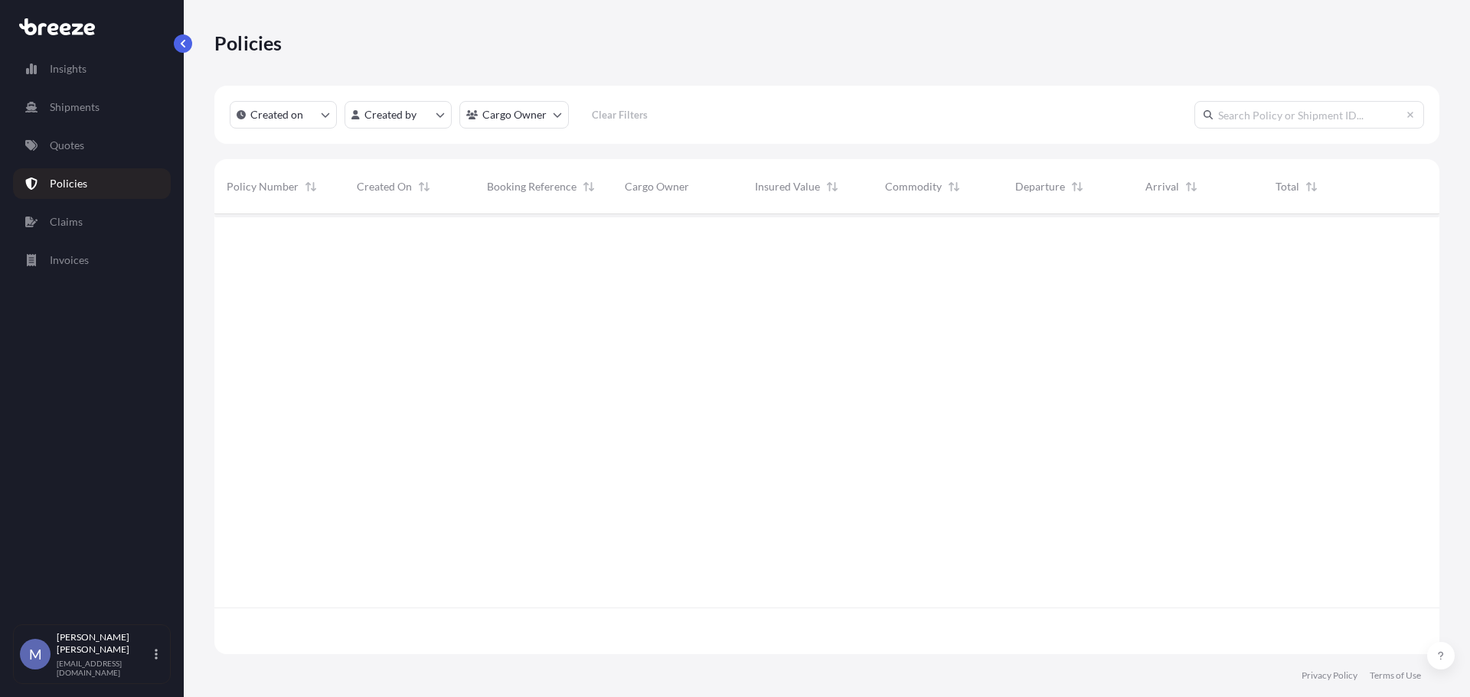
scroll to position [437, 1213]
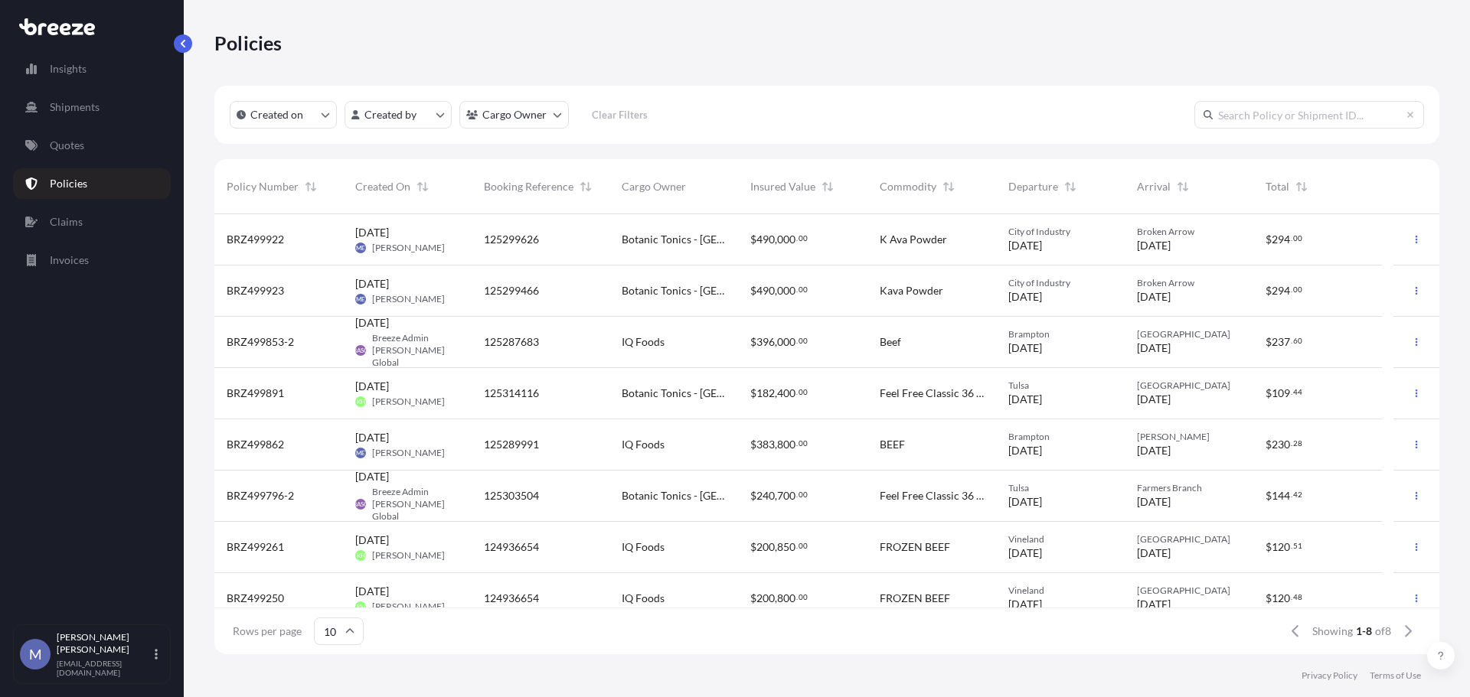
click at [478, 233] on div "125299626" at bounding box center [540, 239] width 138 height 51
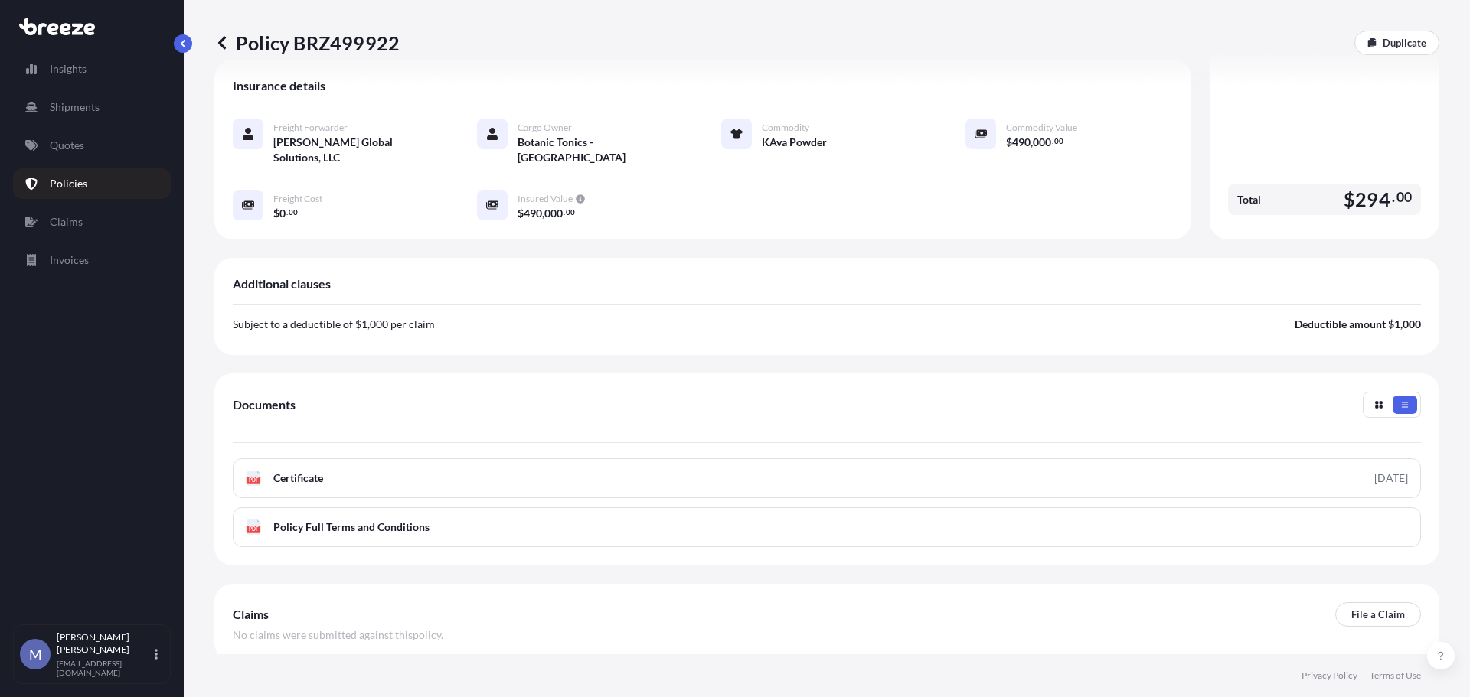
scroll to position [324, 0]
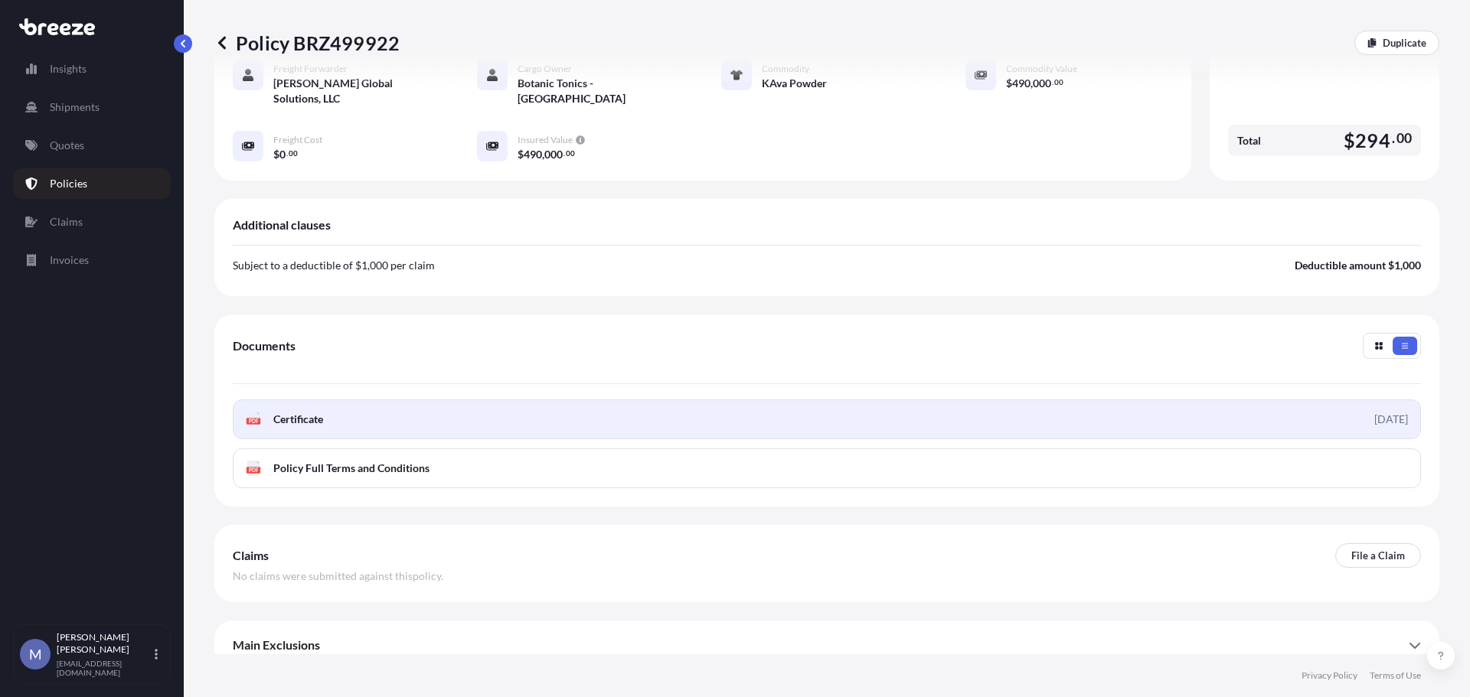
click at [323, 412] on span "Certificate" at bounding box center [298, 419] width 50 height 15
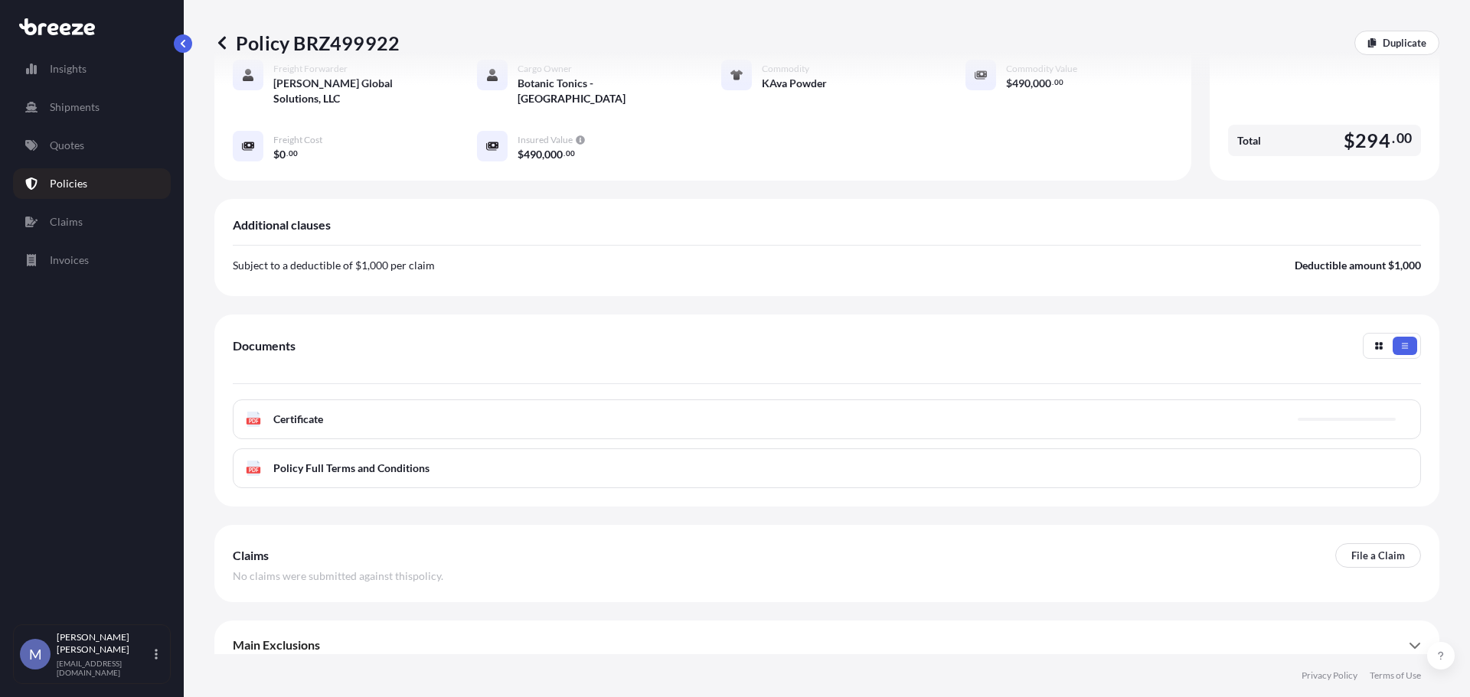
click at [61, 154] on link "Quotes" at bounding box center [92, 145] width 158 height 31
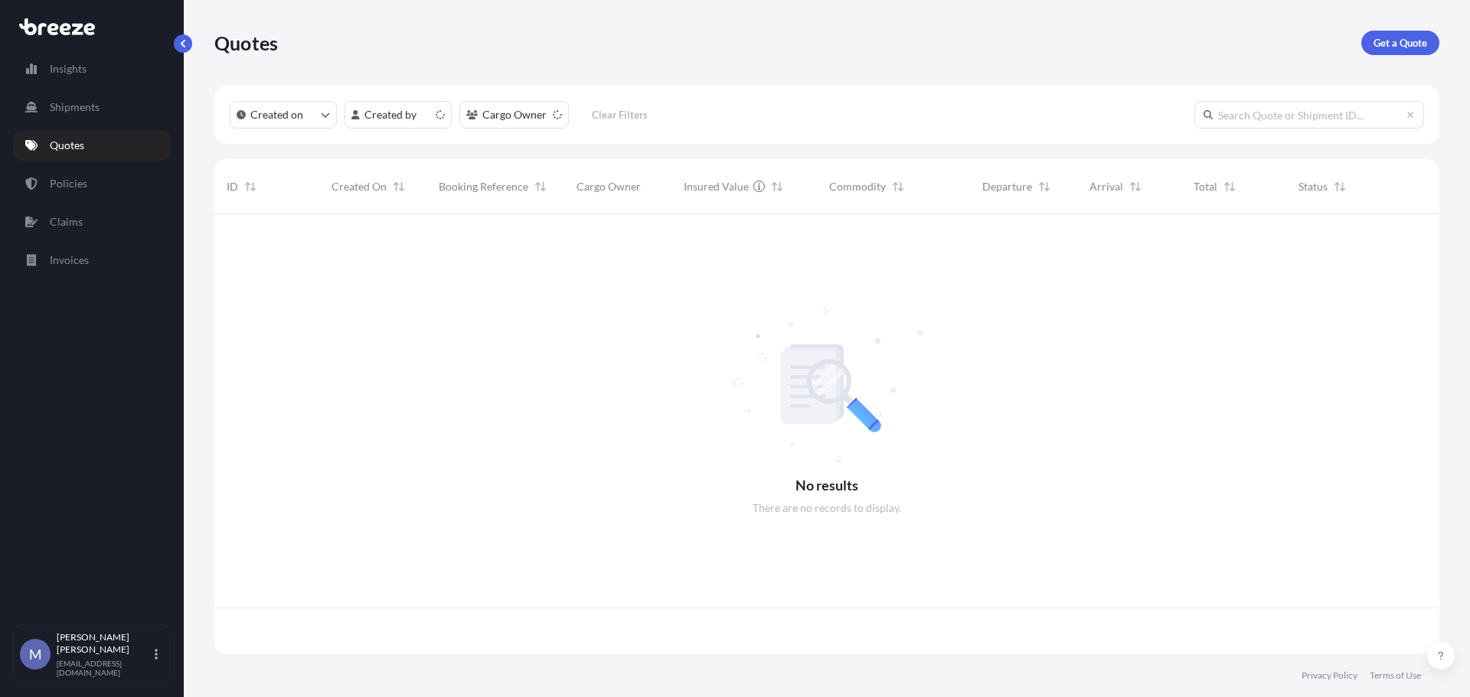
scroll to position [437, 1213]
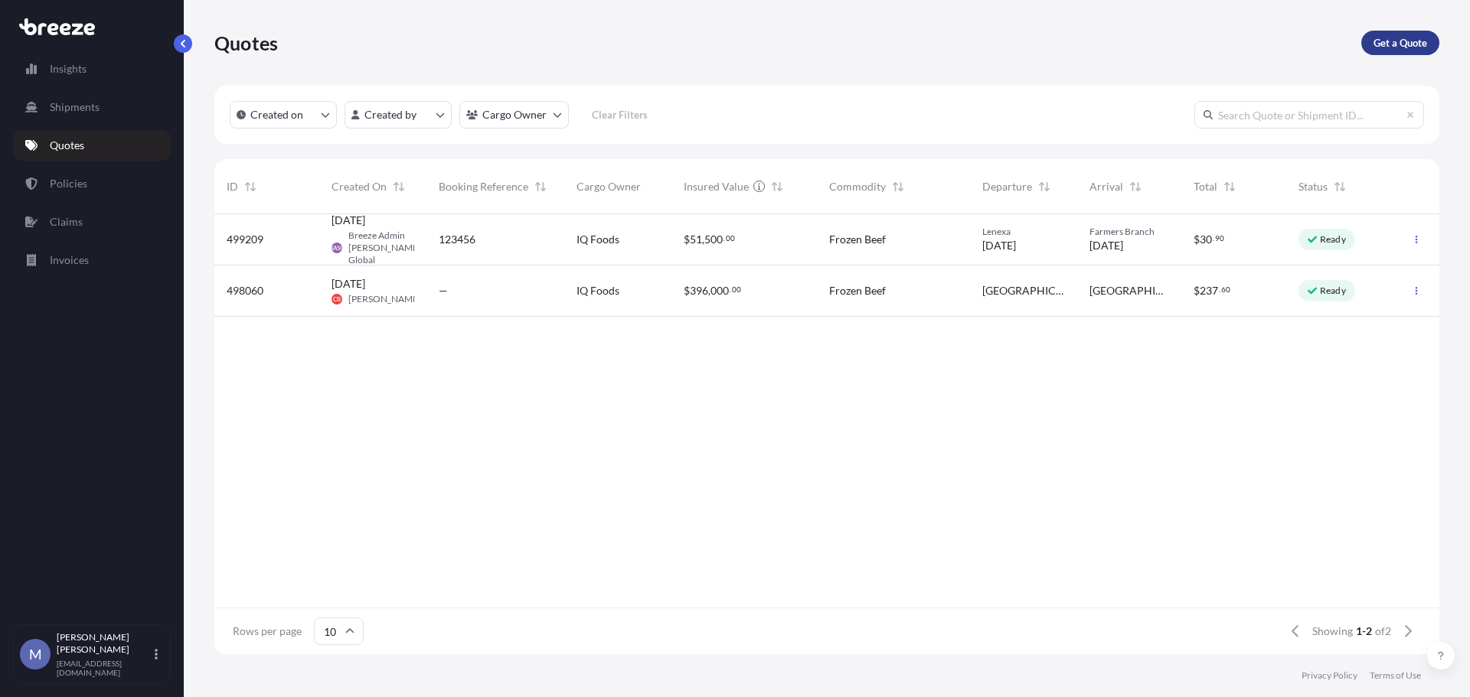
click at [1384, 35] on p "Get a Quote" at bounding box center [1400, 42] width 54 height 15
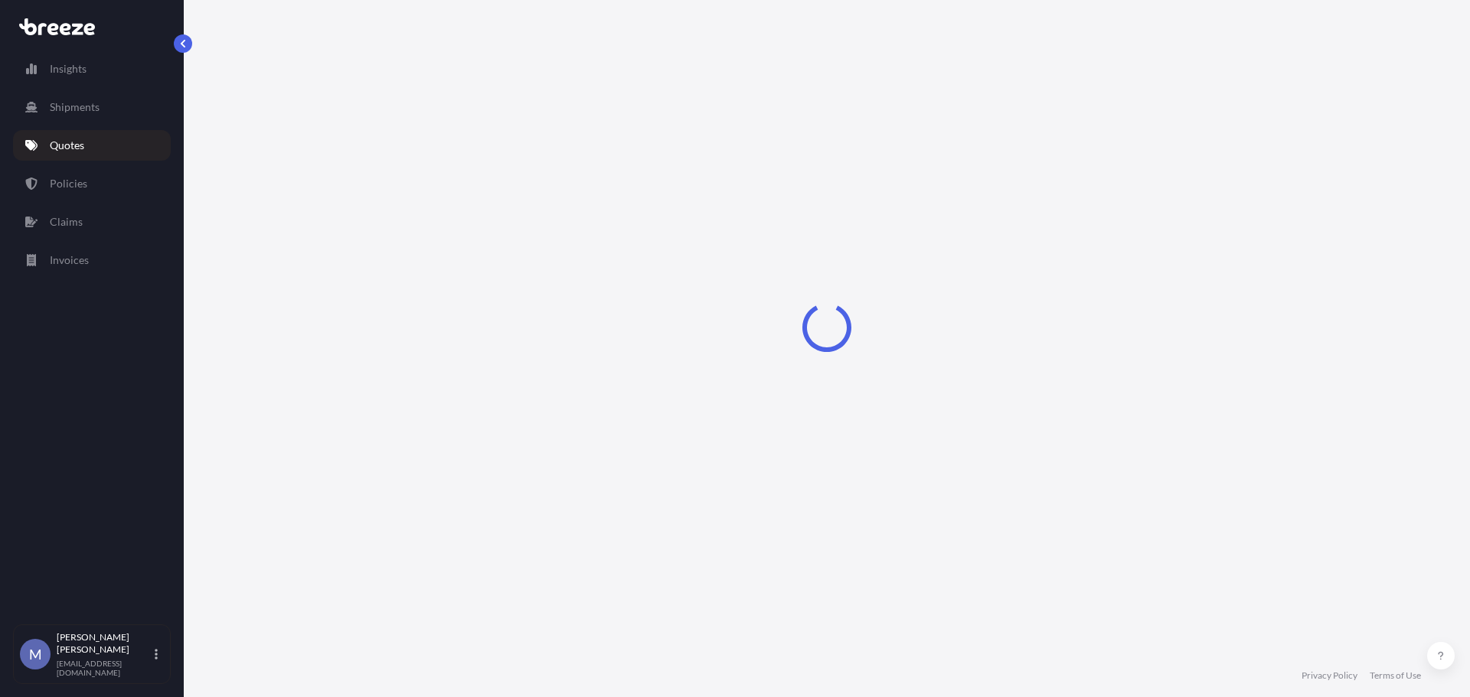
select select "Road"
select select "1"
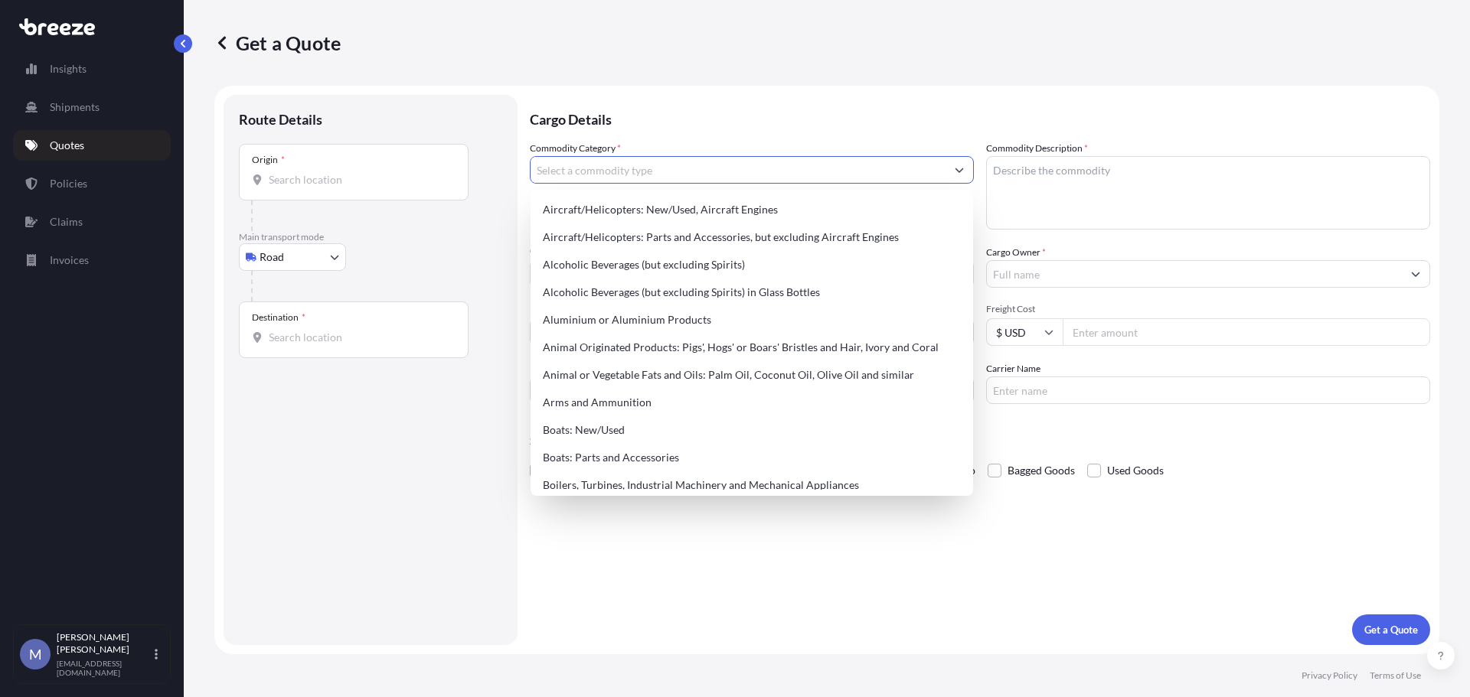
click at [641, 171] on input "Commodity Category *" at bounding box center [737, 170] width 415 height 28
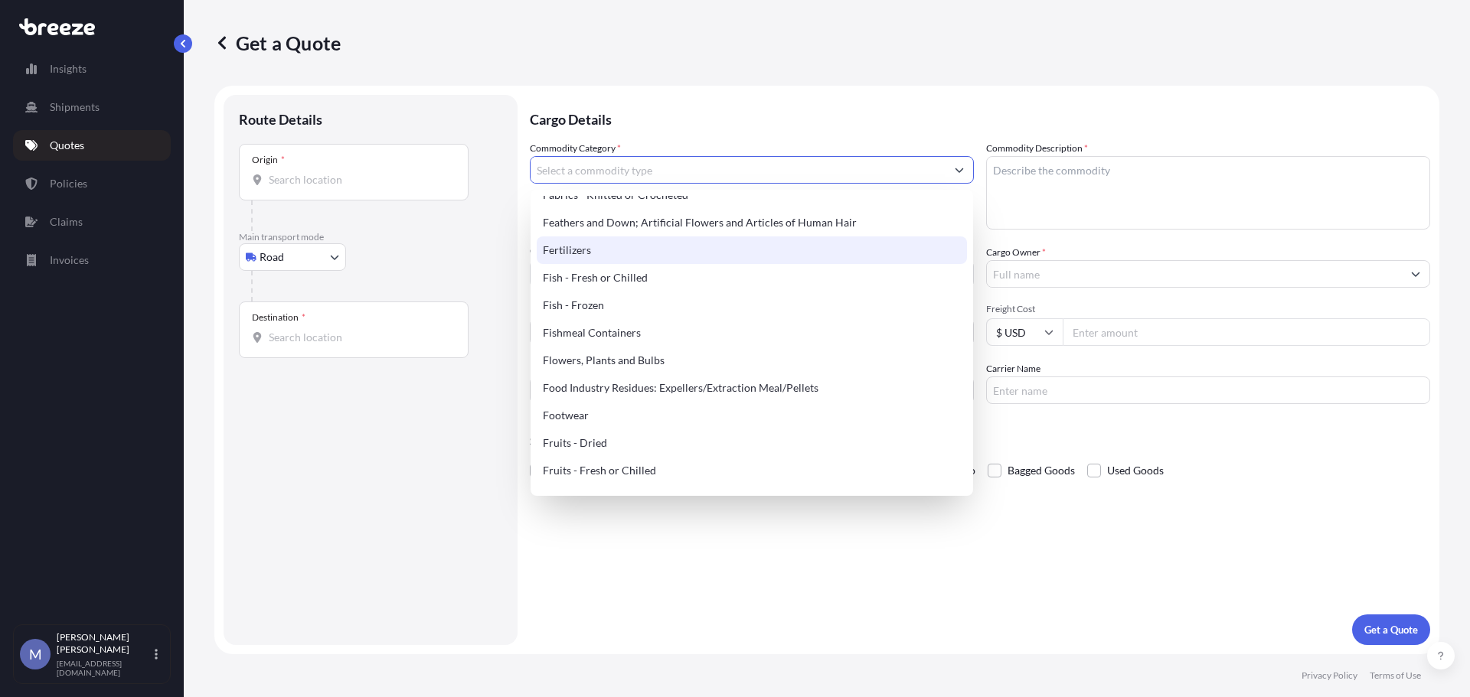
scroll to position [1072, 0]
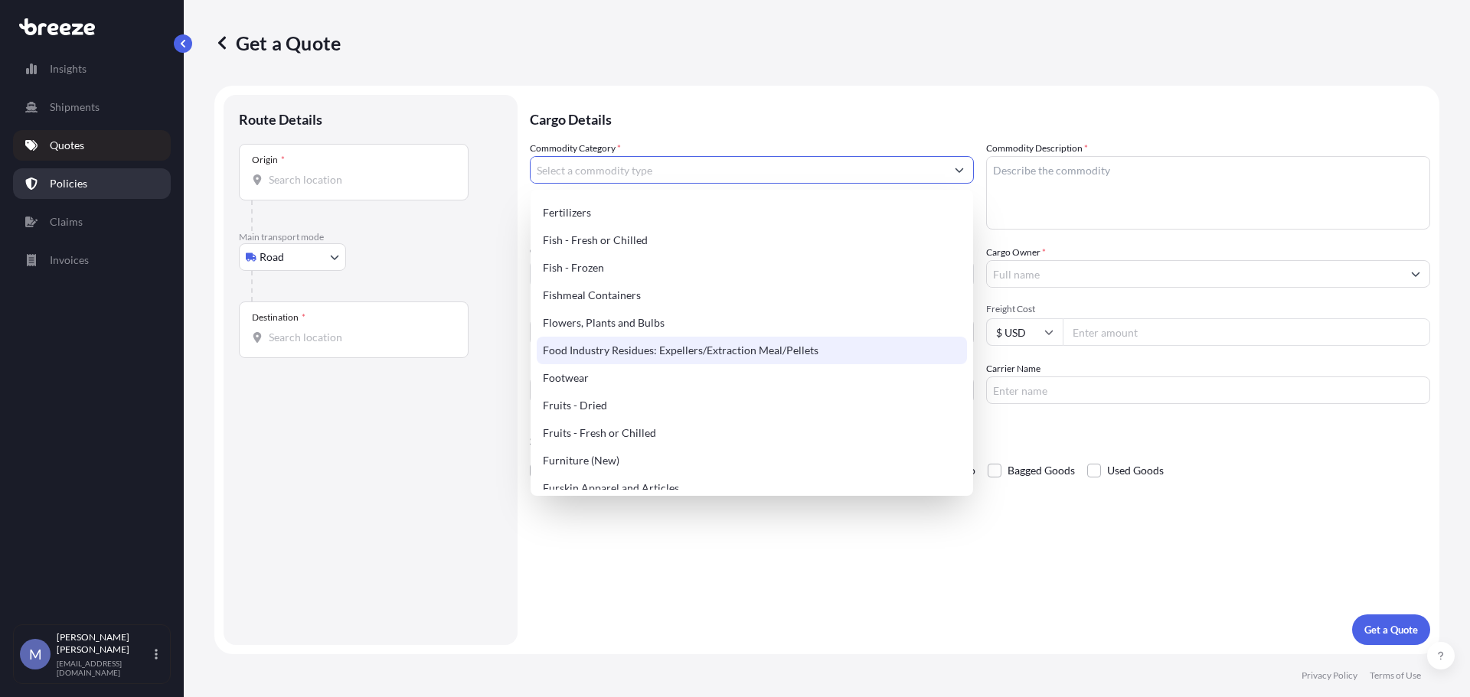
click at [62, 191] on p "Policies" at bounding box center [69, 183] width 38 height 15
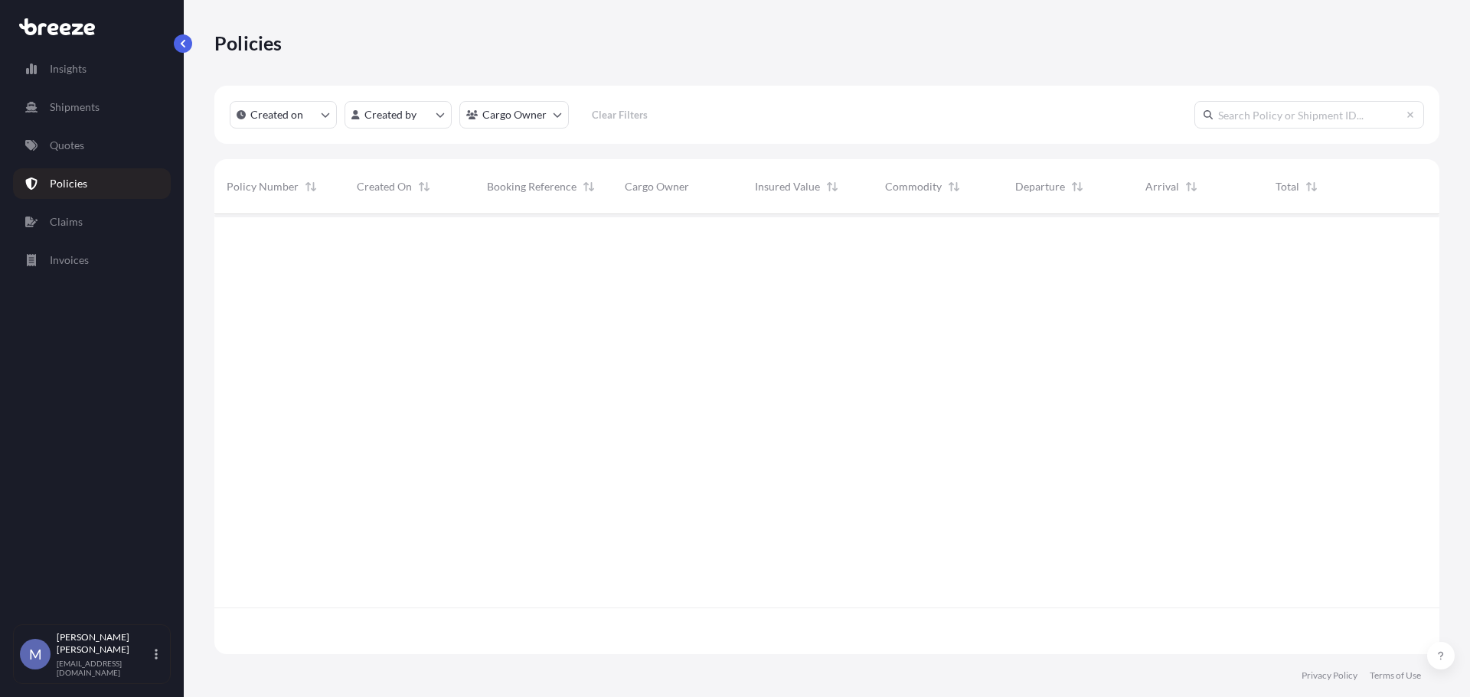
scroll to position [437, 1213]
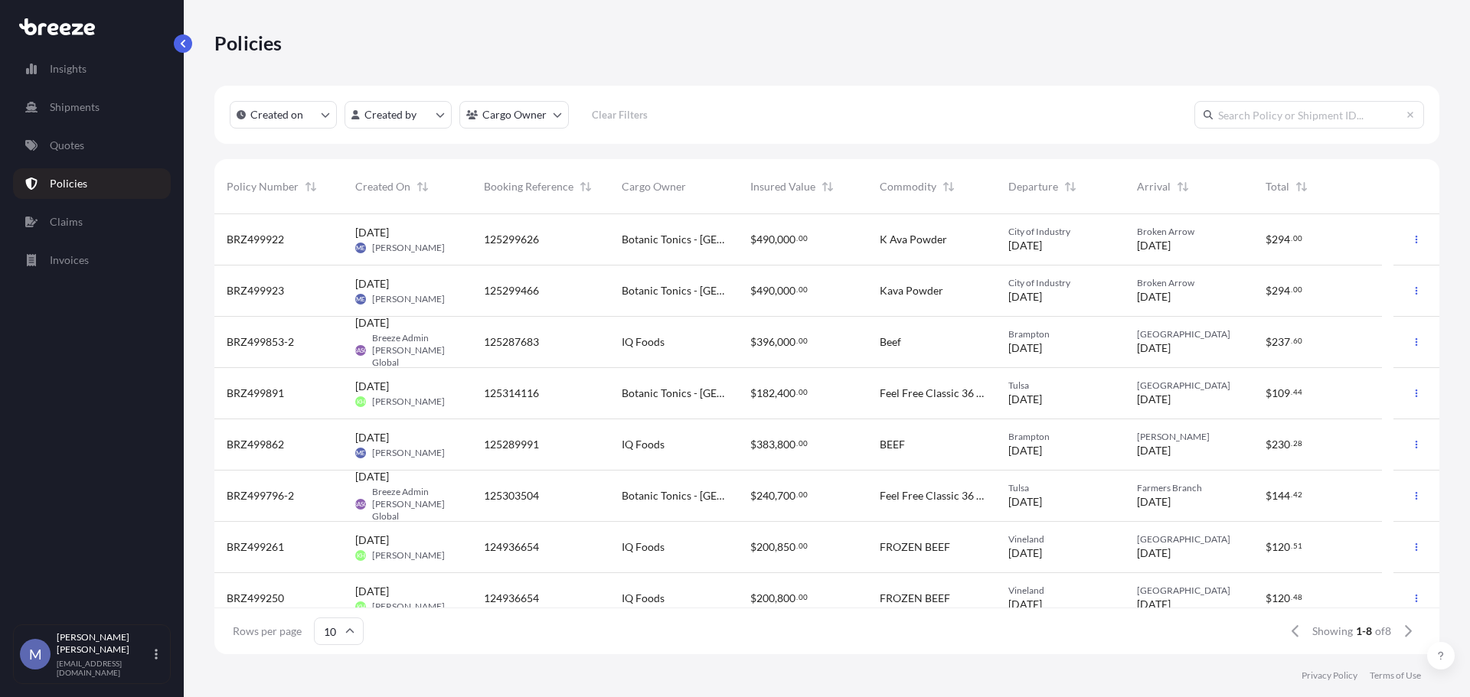
click at [259, 287] on span "BRZ499923" at bounding box center [255, 290] width 57 height 15
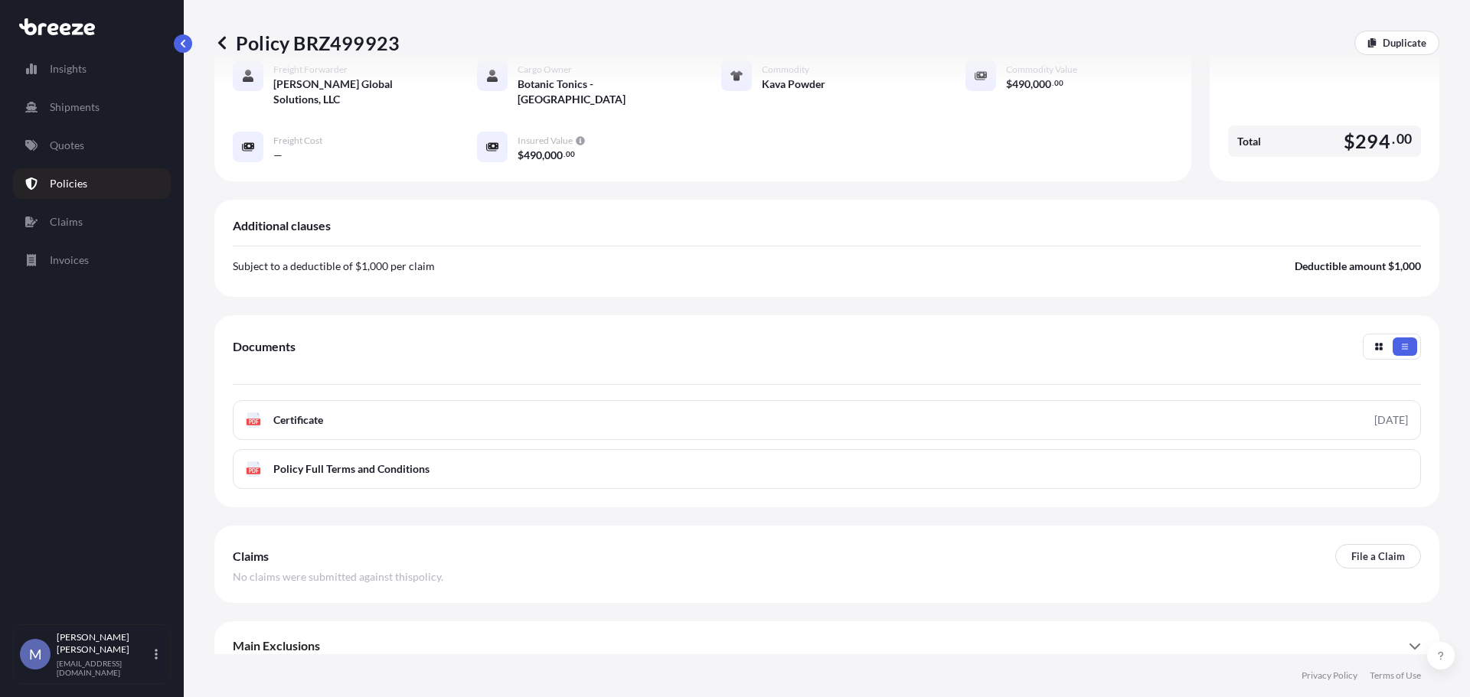
scroll to position [324, 0]
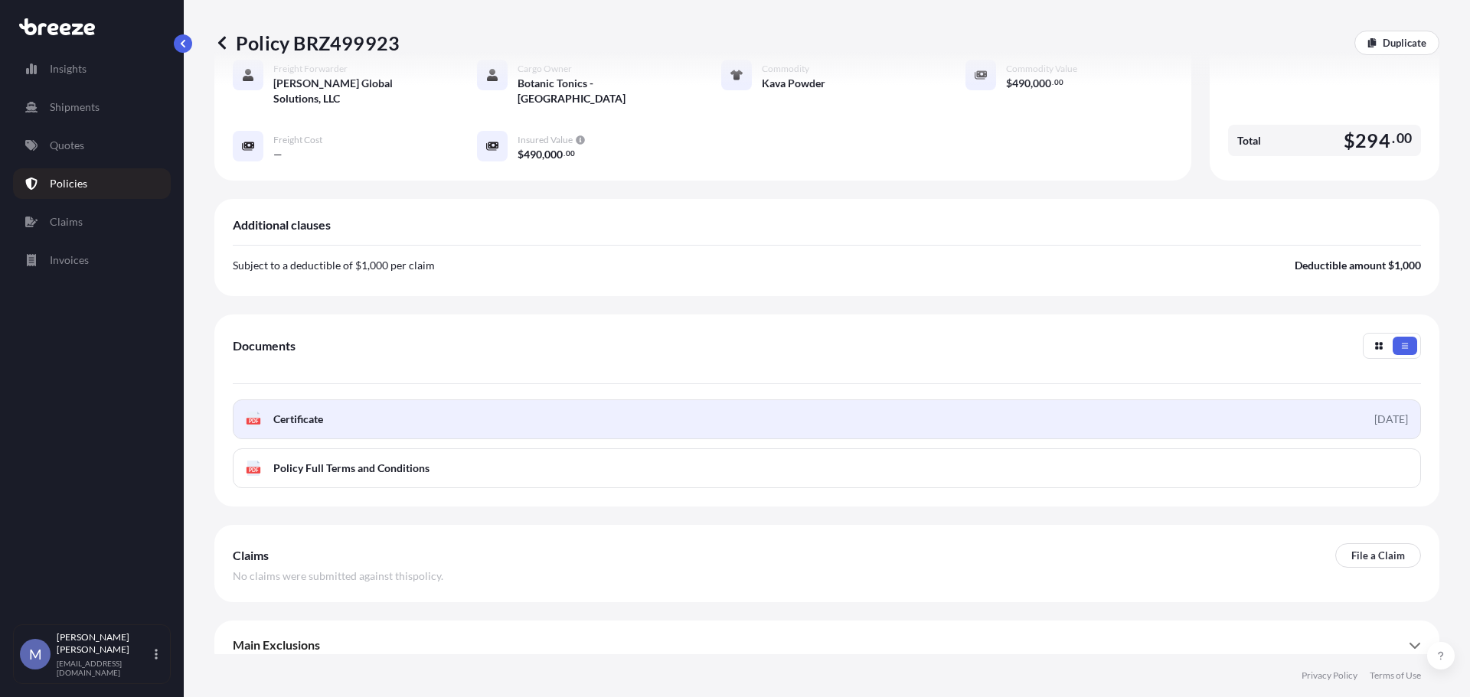
click at [370, 404] on link "PDF Certificate [DATE]" at bounding box center [827, 420] width 1188 height 40
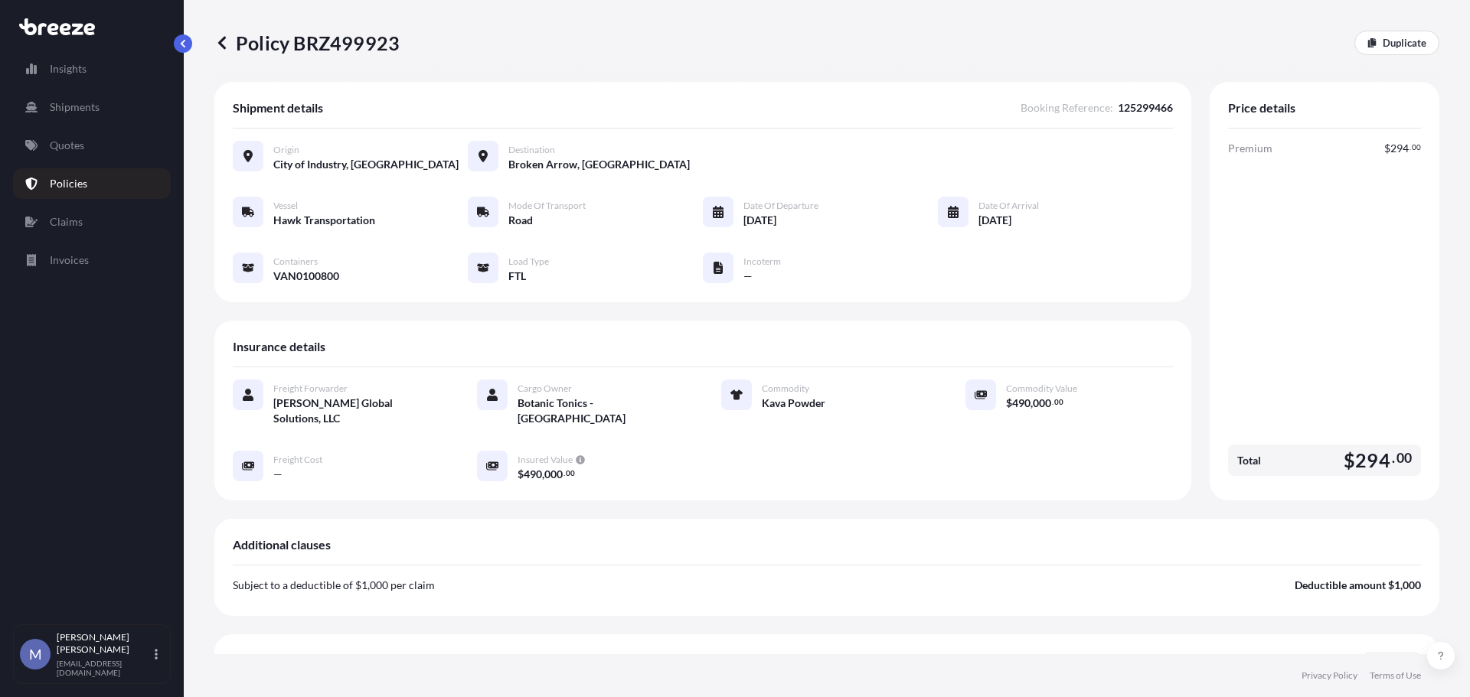
scroll to position [0, 0]
